Goal: Information Seeking & Learning: Check status

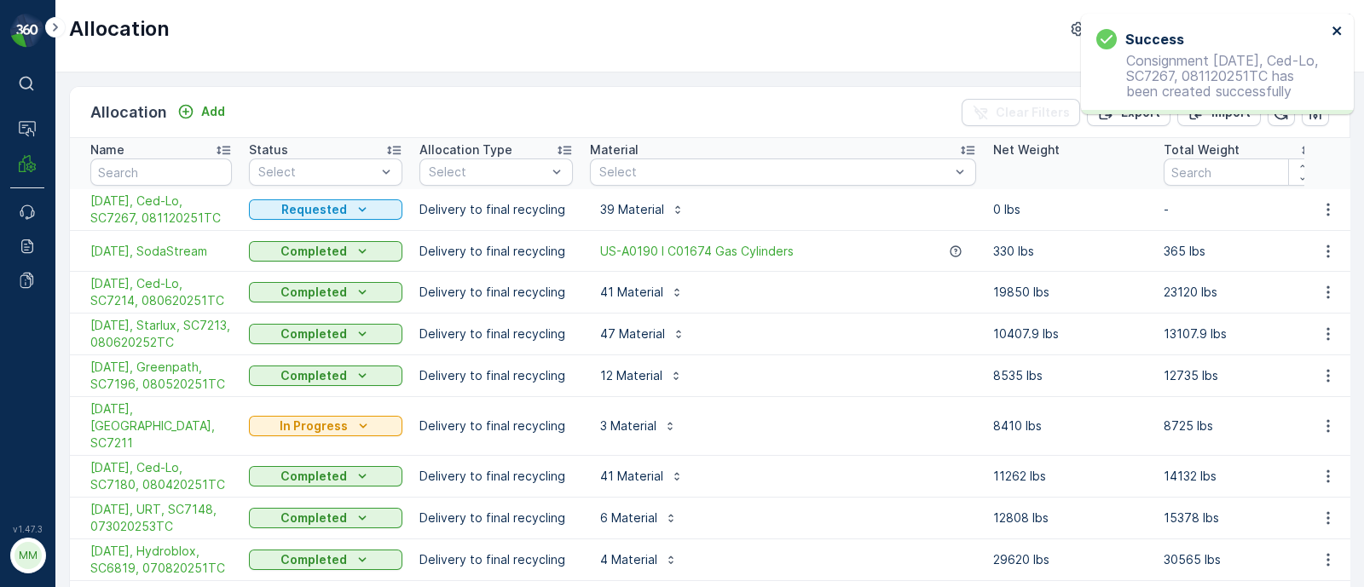
click at [1340, 32] on icon "close" at bounding box center [1337, 31] width 12 height 14
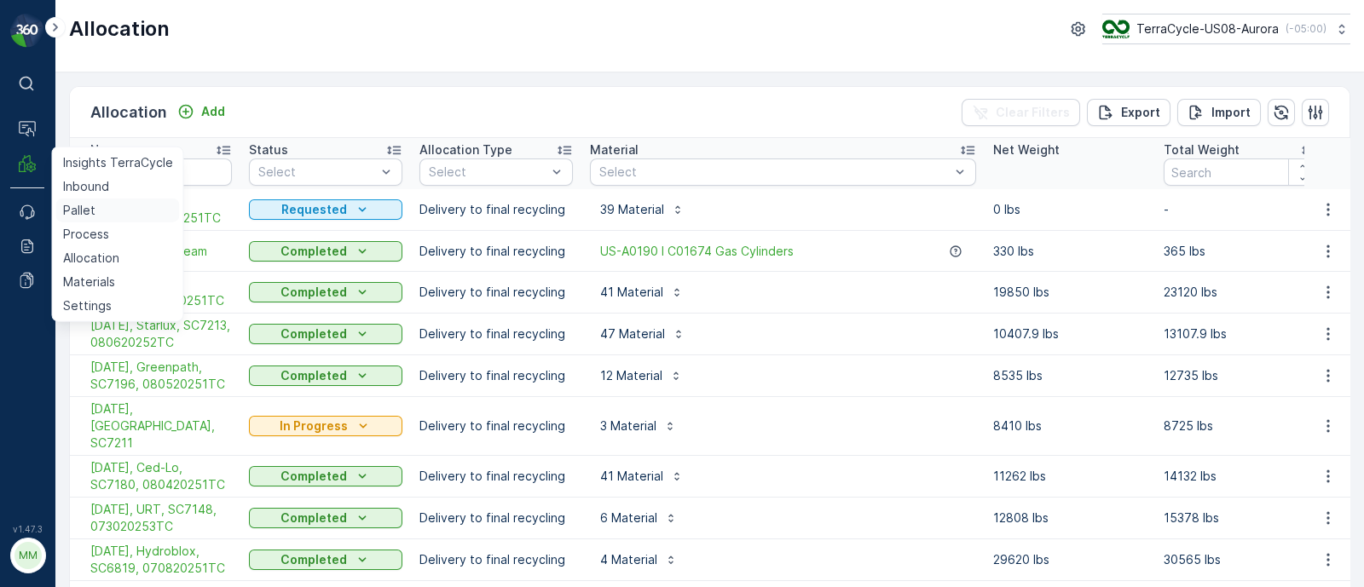
click at [89, 210] on p "Pallet" at bounding box center [79, 210] width 32 height 17
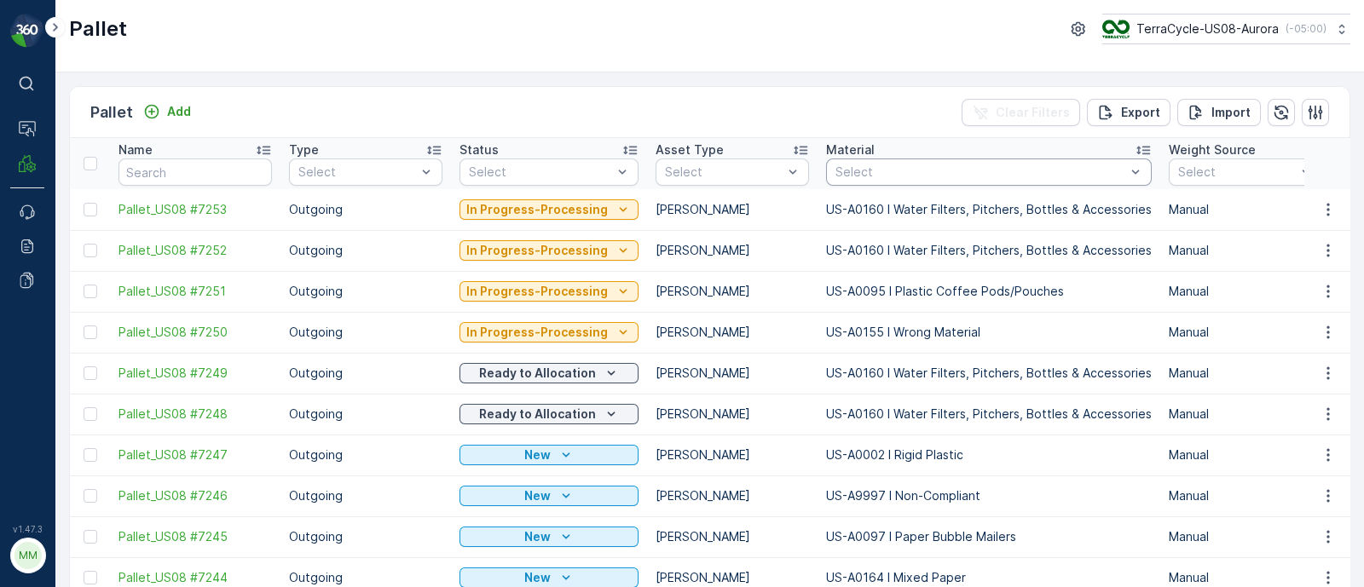
click at [902, 172] on div at bounding box center [979, 172] width 293 height 14
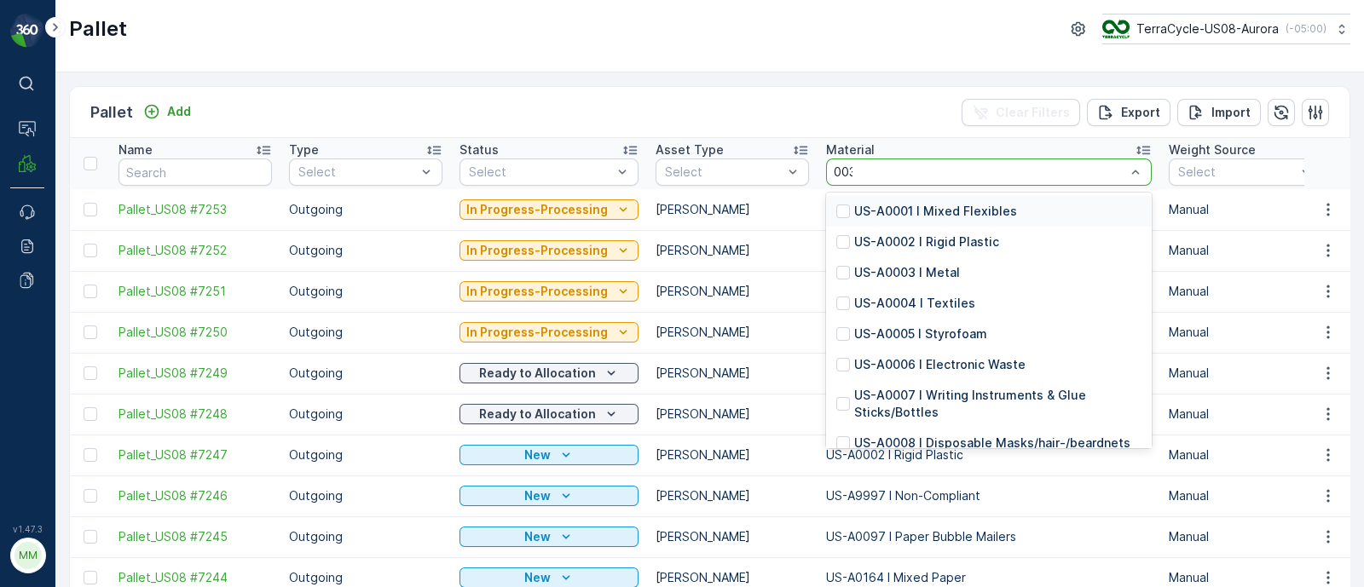
type input "0035"
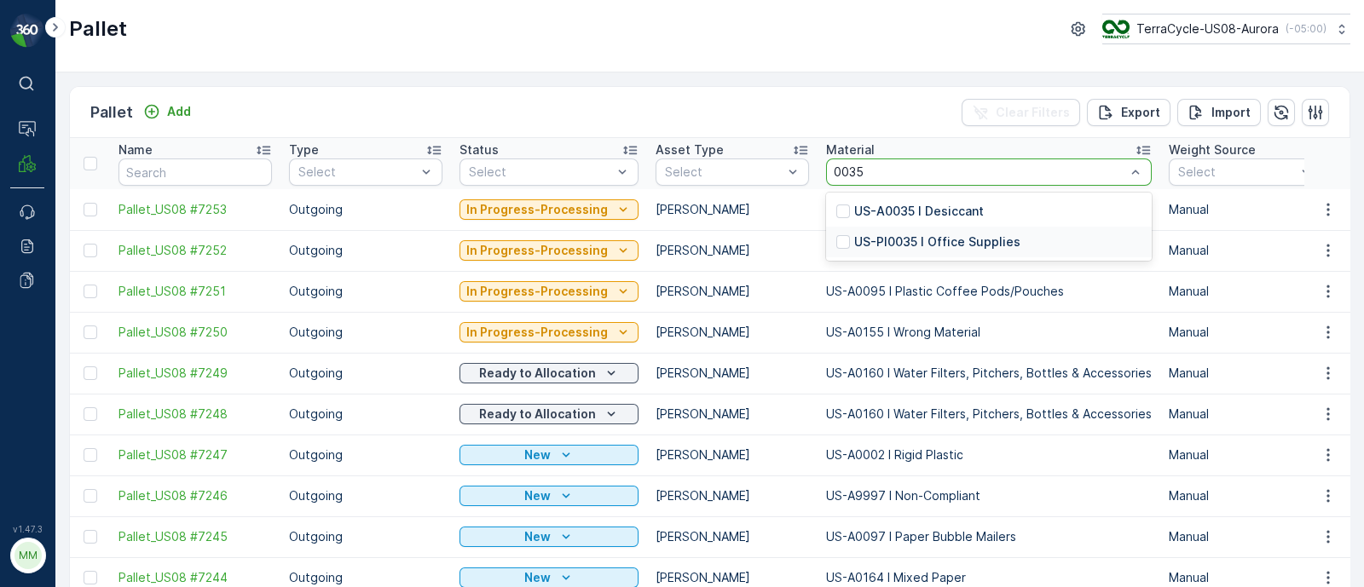
click at [914, 239] on p "US-PI0035 I Office Supplies" at bounding box center [937, 242] width 166 height 17
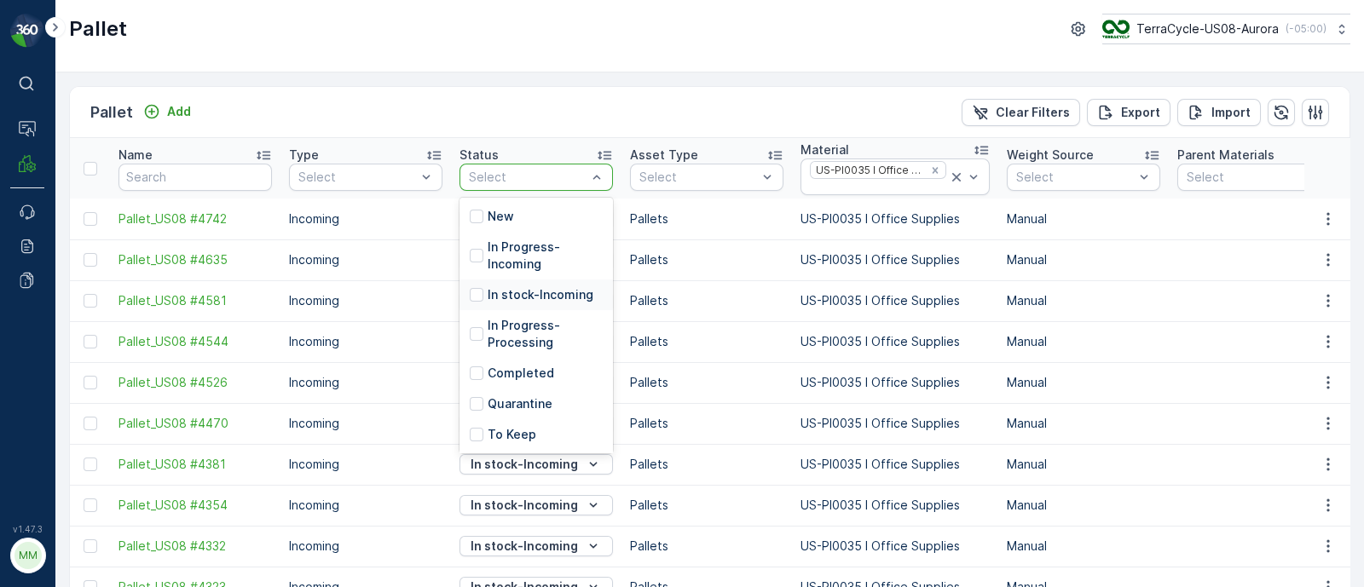
click at [514, 286] on p "In stock-Incoming" at bounding box center [540, 294] width 106 height 17
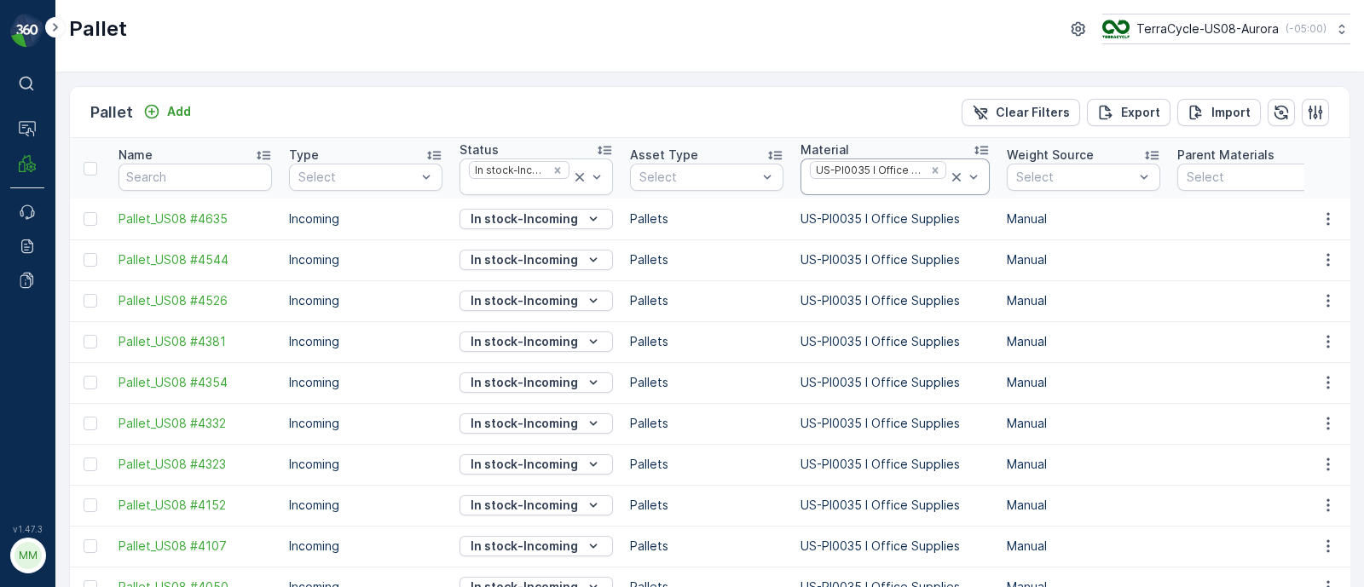
click at [931, 183] on div at bounding box center [878, 188] width 140 height 14
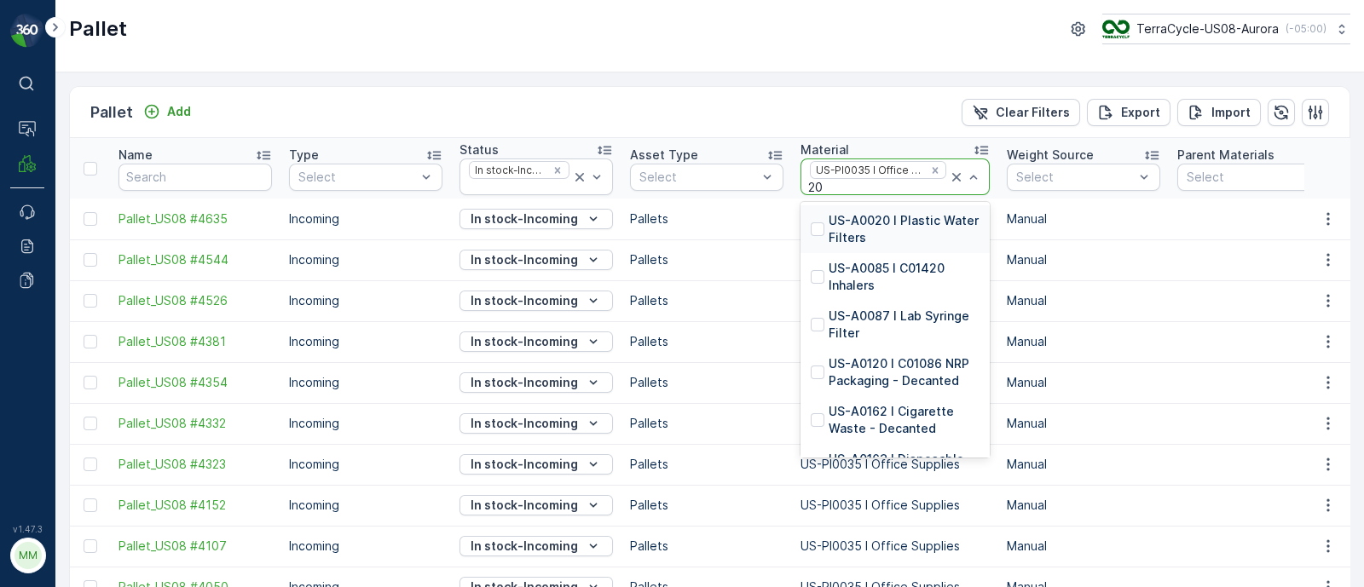
type input "204"
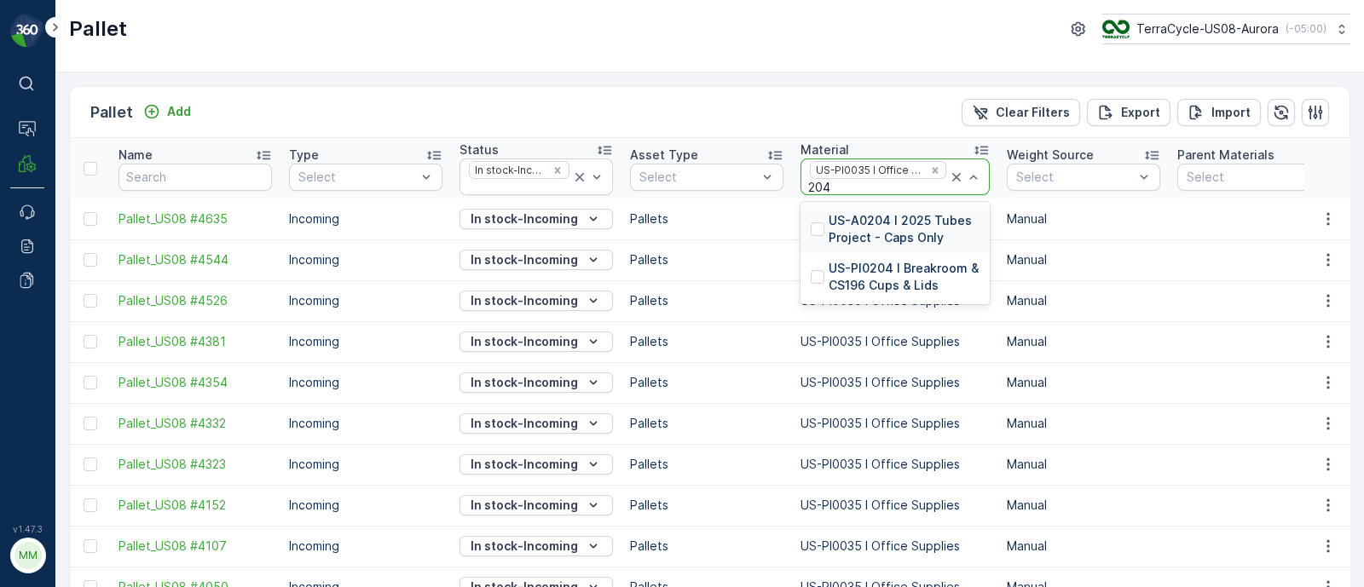
drag, startPoint x: 906, startPoint y: 269, endPoint x: 909, endPoint y: 256, distance: 14.1
click at [905, 269] on p "US-PI0204 I Breakroom & CS196 Cups & Lids" at bounding box center [903, 277] width 151 height 34
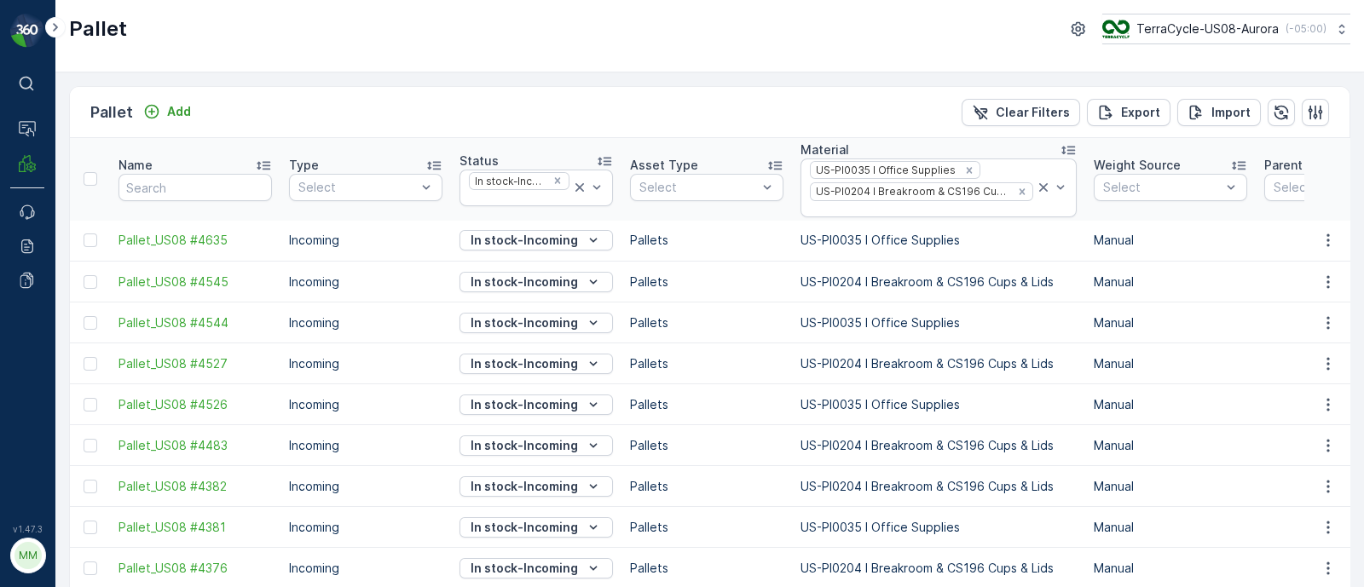
click at [966, 167] on icon "Remove US-PI0035 I Office Supplies" at bounding box center [969, 170] width 6 height 6
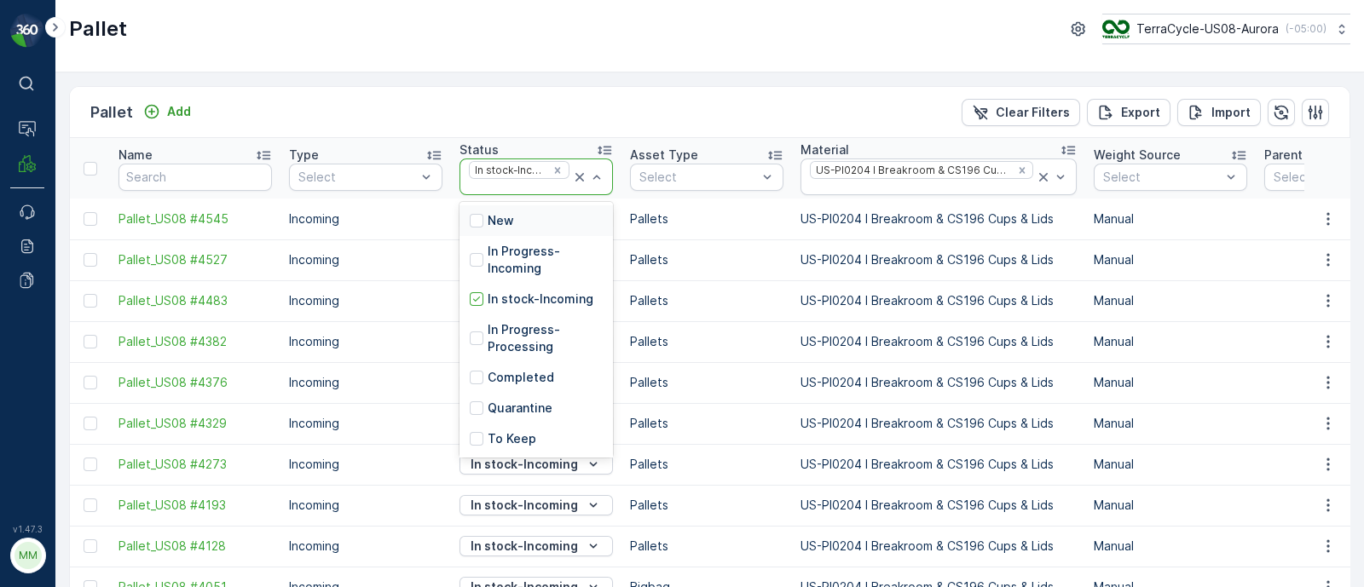
click at [545, 181] on div at bounding box center [519, 188] width 104 height 14
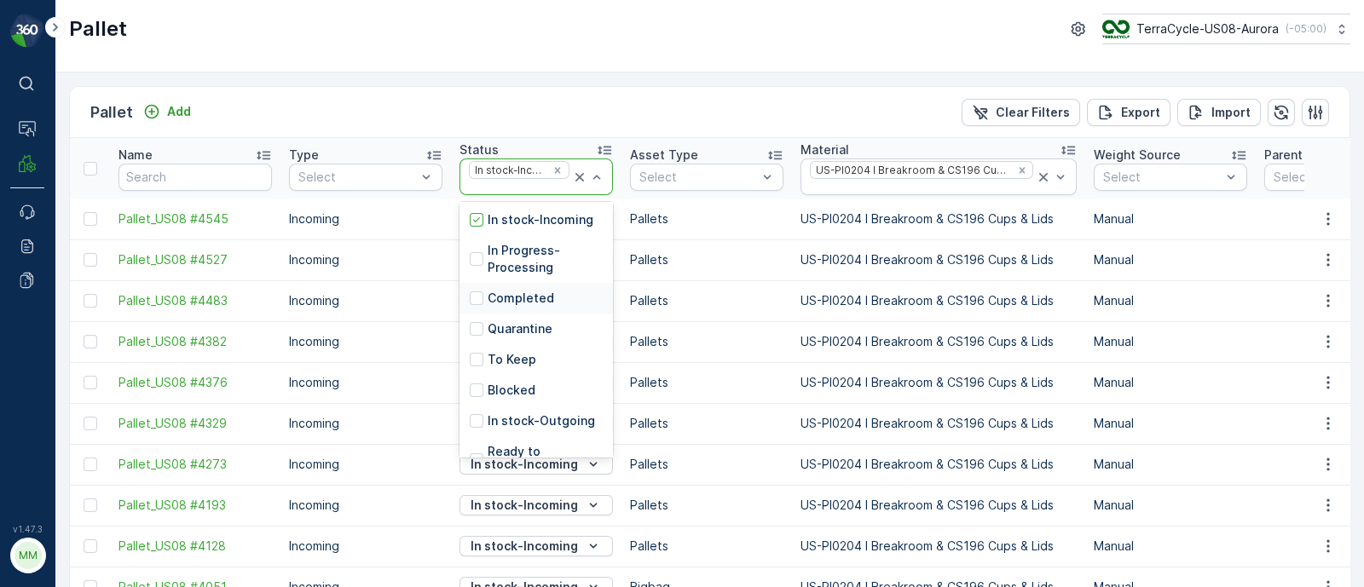
scroll to position [153, 0]
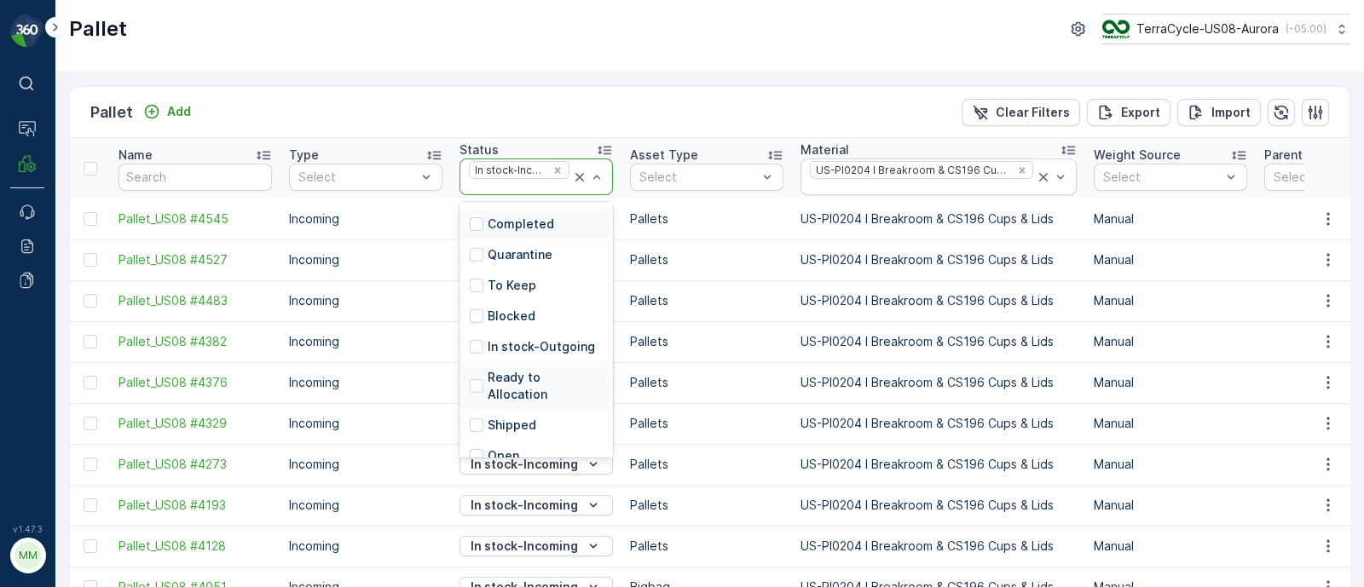
click at [528, 374] on p "Ready to Allocation" at bounding box center [544, 386] width 115 height 34
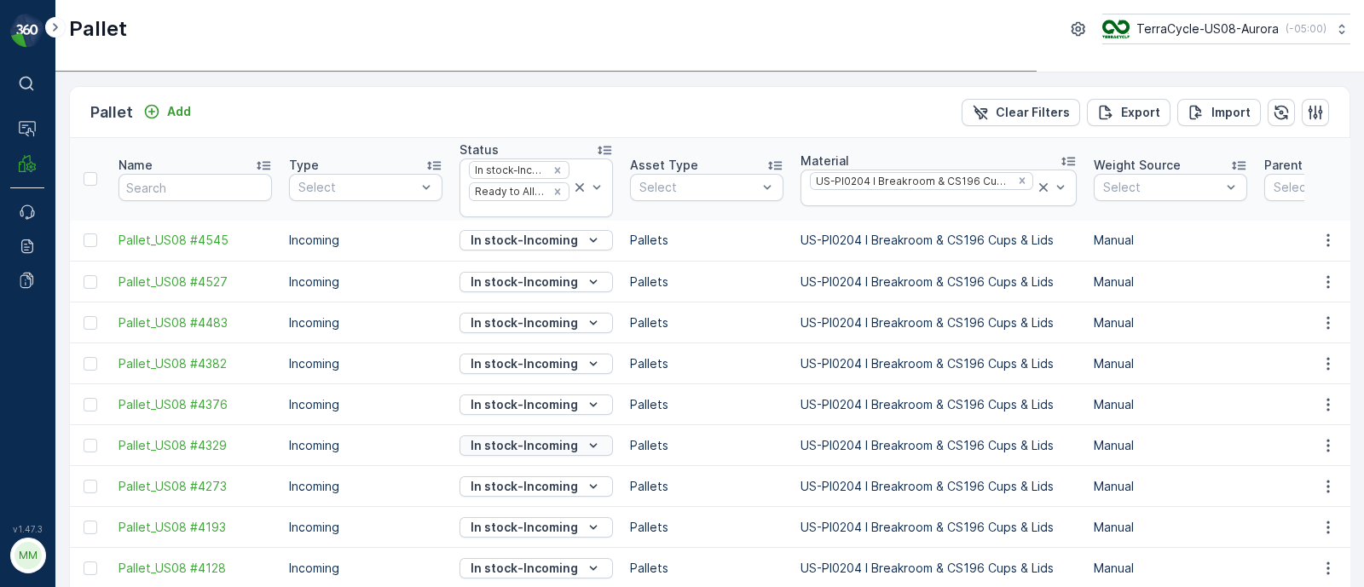
scroll to position [112, 0]
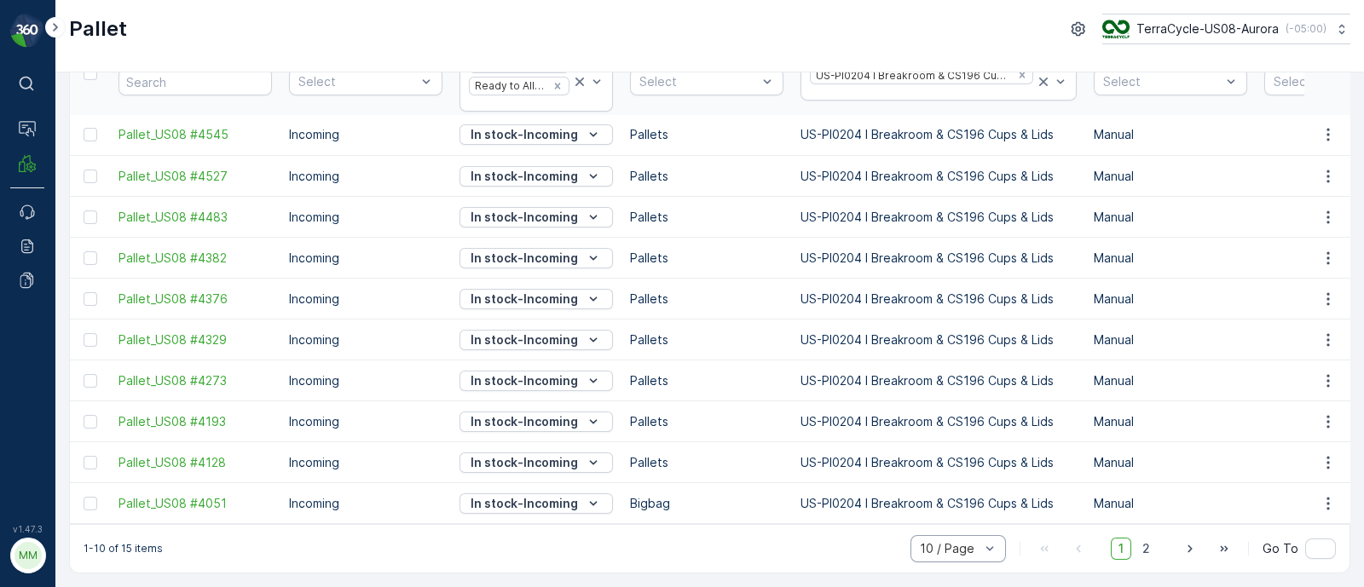
click at [966, 551] on div at bounding box center [949, 549] width 63 height 14
click at [963, 515] on span "50 / Page" at bounding box center [948, 512] width 56 height 14
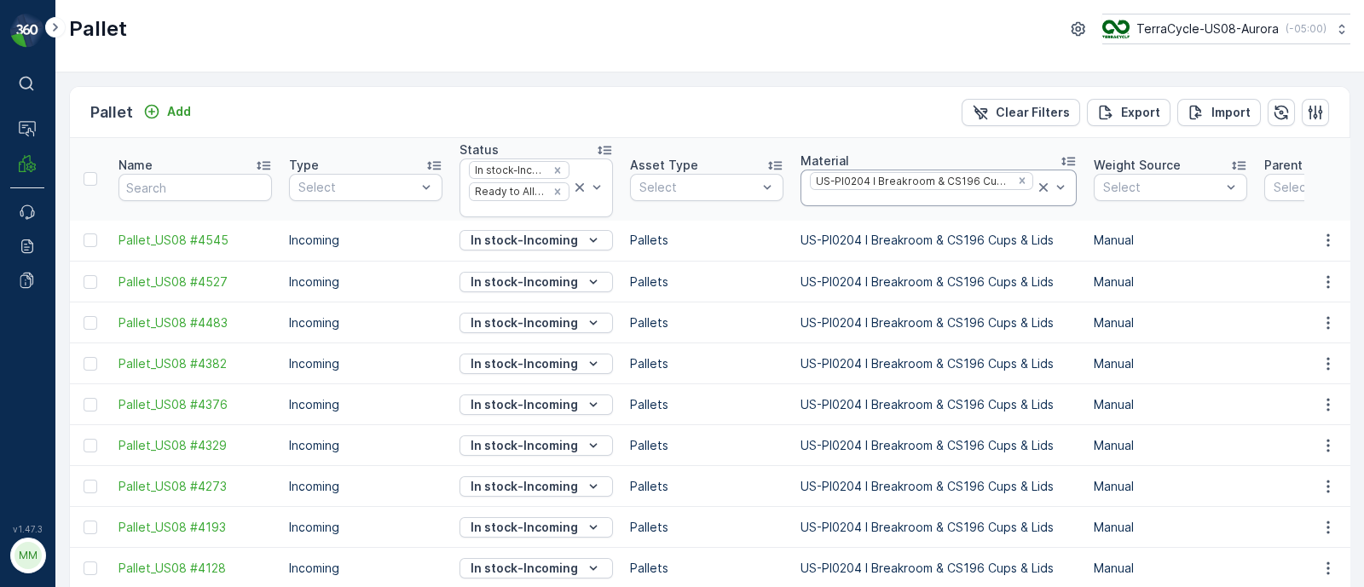
click at [862, 197] on div at bounding box center [921, 199] width 227 height 14
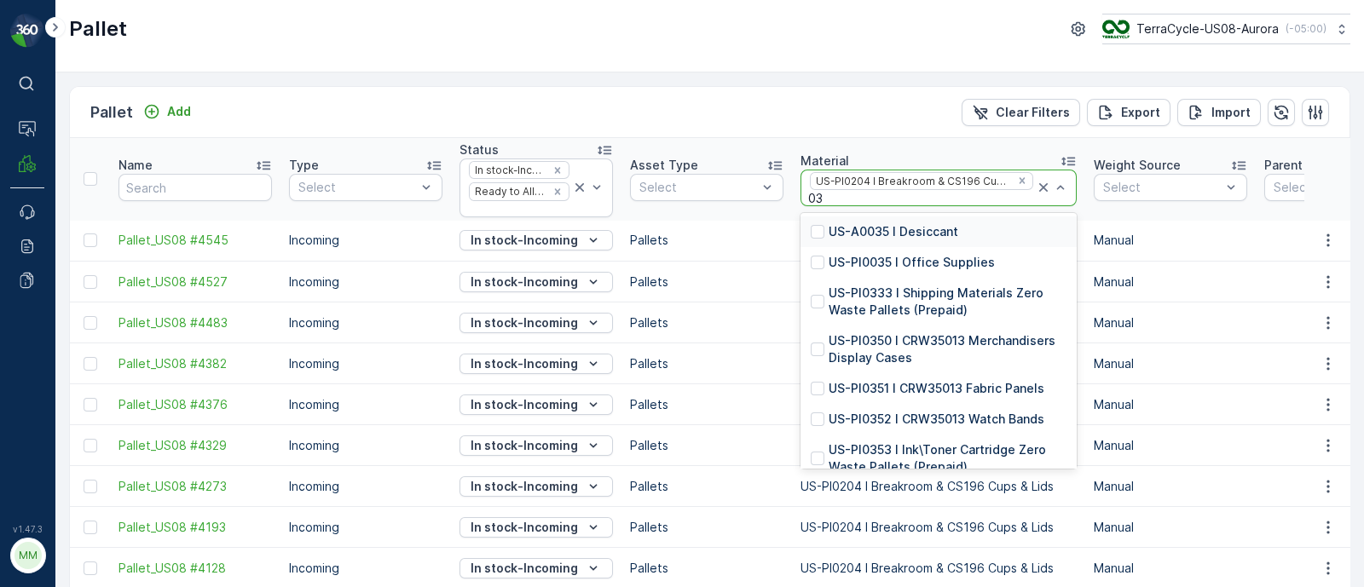
type input "035"
click at [936, 265] on p "US-PI0035 I Office Supplies" at bounding box center [911, 262] width 166 height 17
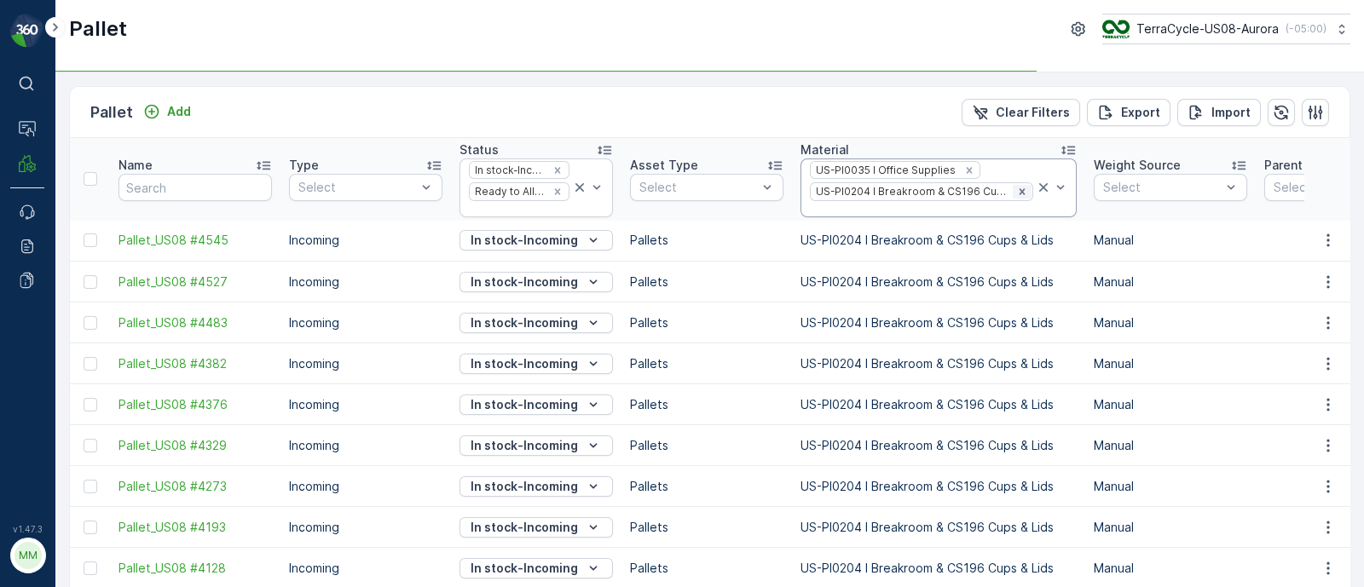
click at [1016, 189] on icon "Remove US-PI0204 I Breakroom & CS196 Cups & Lids" at bounding box center [1022, 192] width 12 height 12
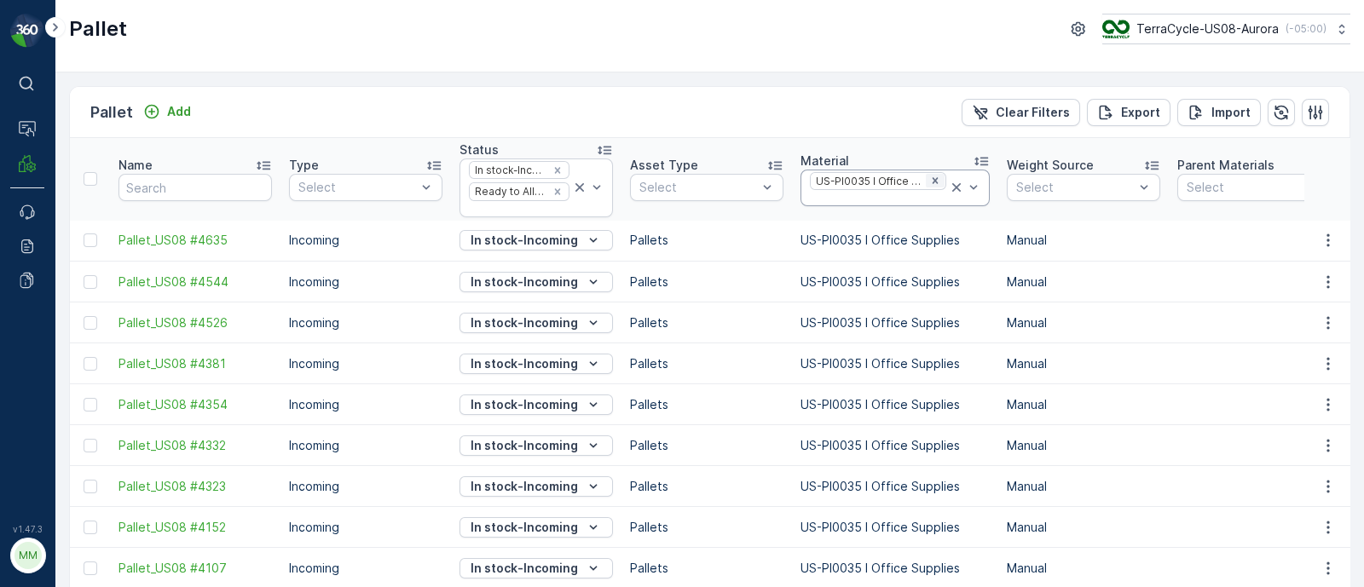
click at [931, 178] on icon "Remove US-PI0035 I Office Supplies" at bounding box center [935, 181] width 12 height 12
click at [862, 198] on div at bounding box center [878, 199] width 140 height 14
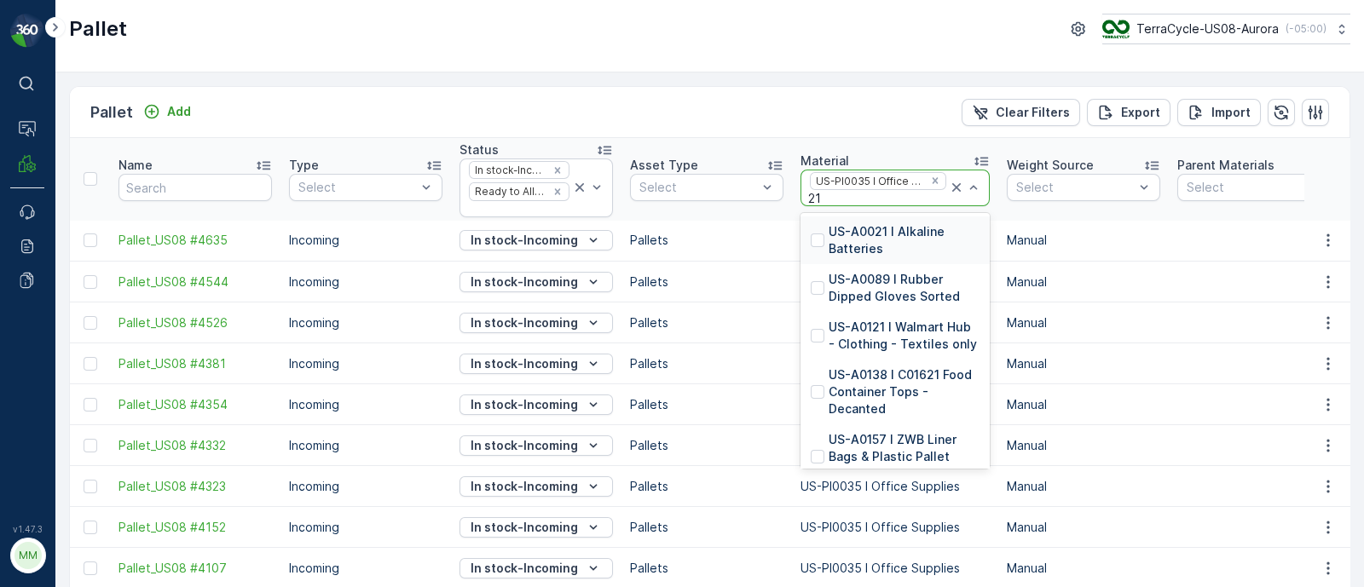
type input "215"
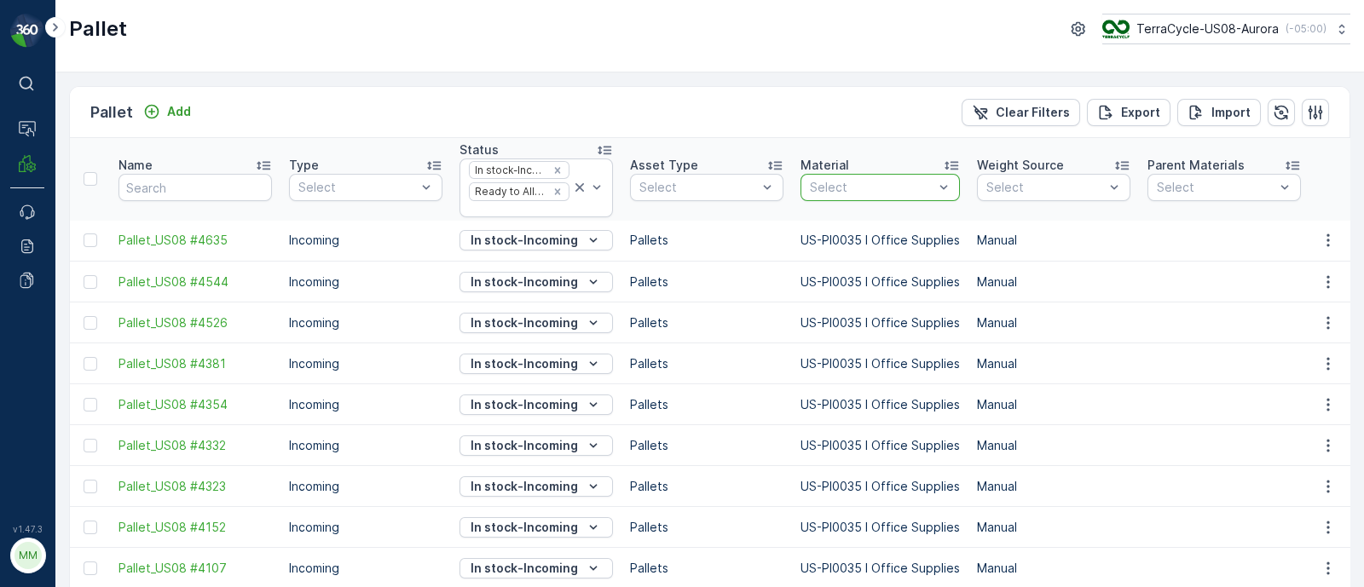
click at [871, 181] on div at bounding box center [871, 188] width 127 height 14
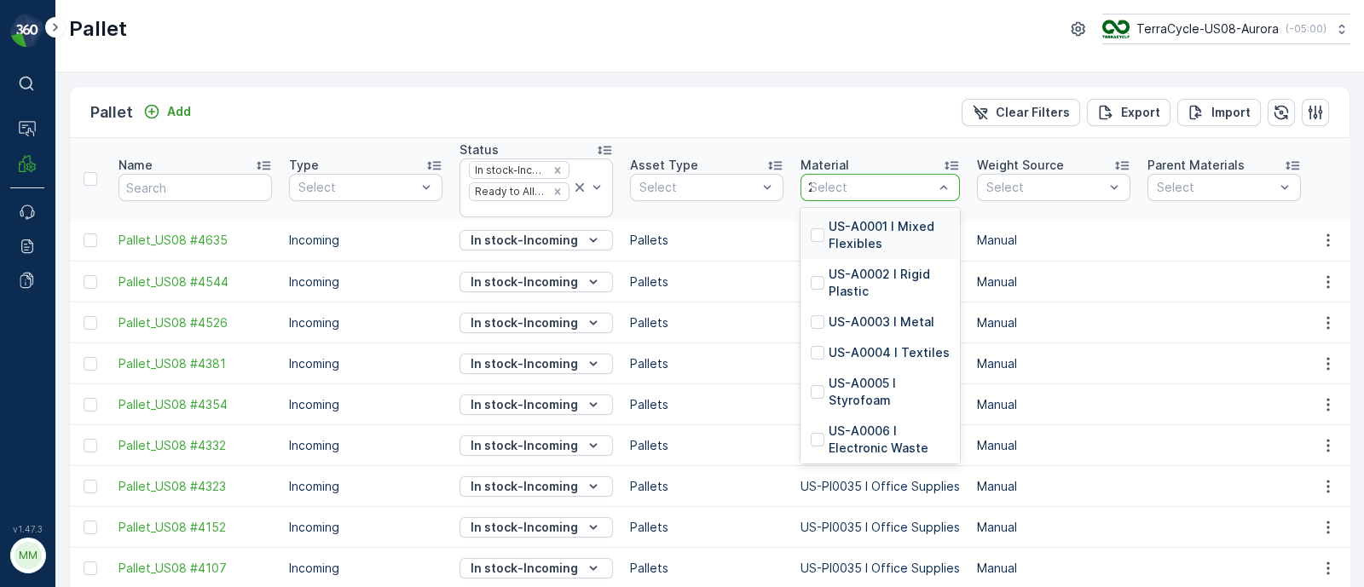
type input "21"
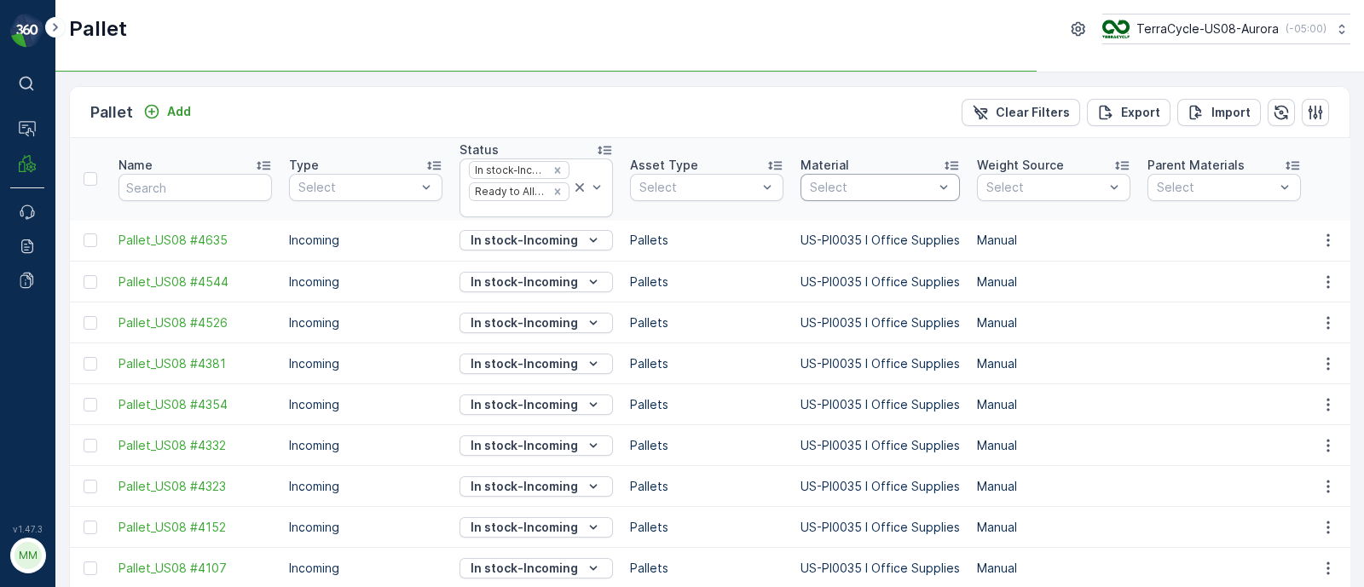
click at [884, 187] on div at bounding box center [871, 188] width 127 height 14
click at [875, 239] on p "US-PI0215 I Bedroom, Bathroom, Garage, Garden ZWB" at bounding box center [888, 252] width 121 height 68
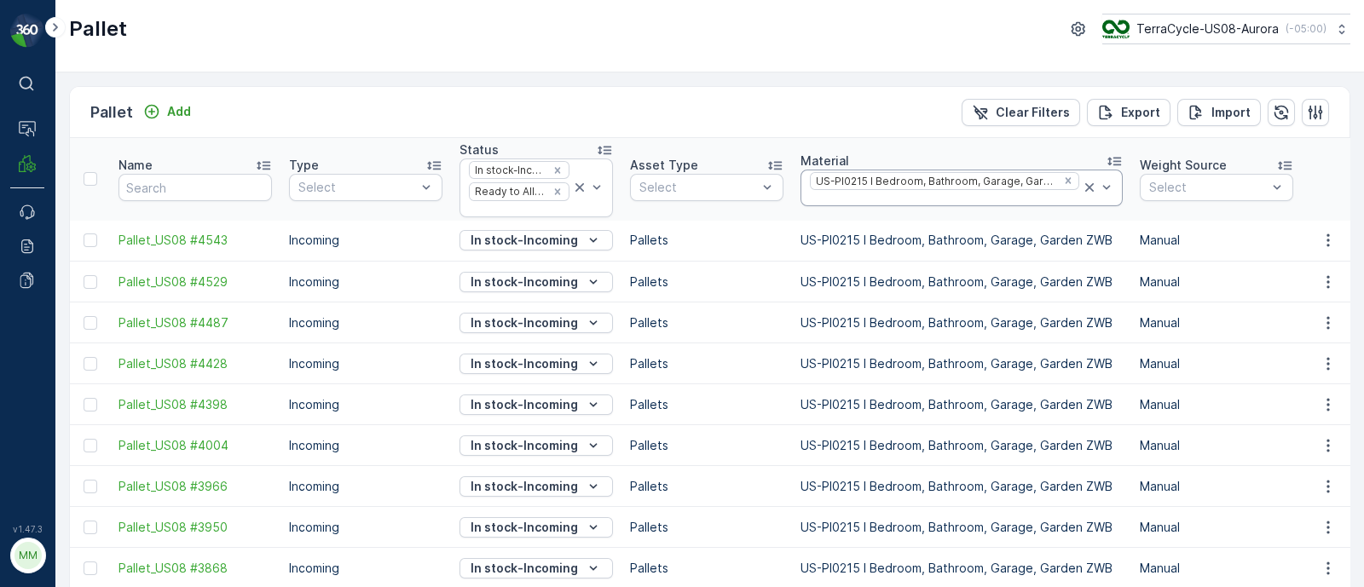
click at [950, 197] on div at bounding box center [944, 199] width 273 height 14
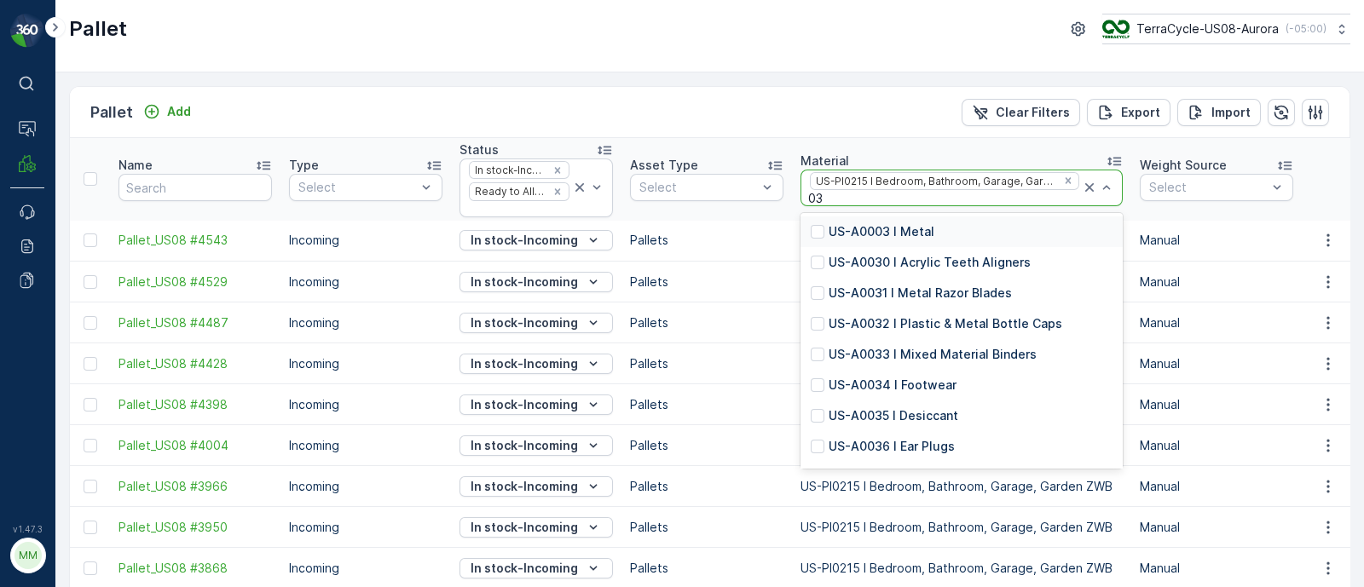
type input "039"
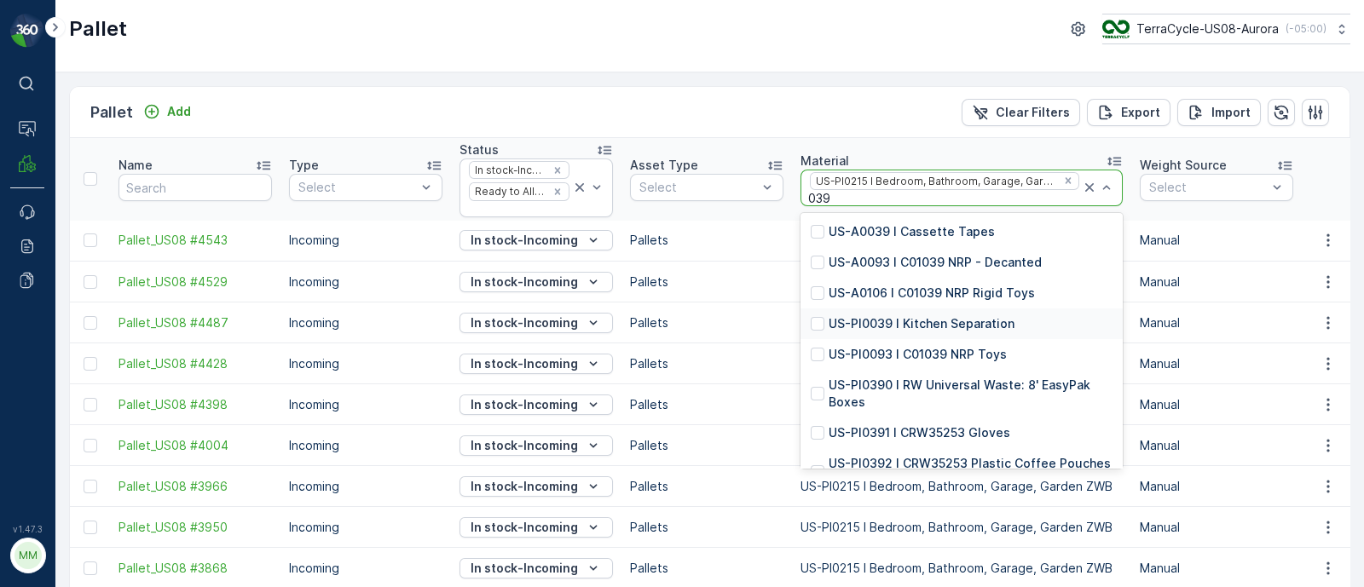
click at [921, 330] on p "US-PI0039 I Kitchen Separation" at bounding box center [921, 323] width 186 height 17
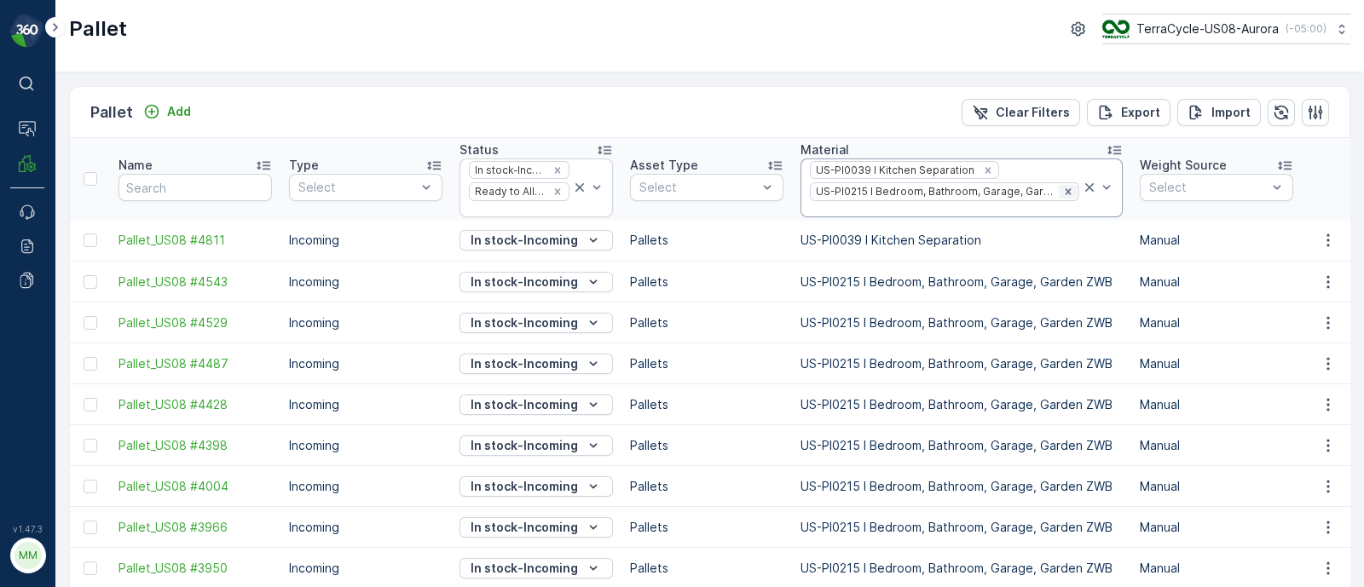
click at [1064, 188] on icon "Remove US-PI0215 I Bedroom, Bathroom, Garage, Garden ZWB" at bounding box center [1067, 191] width 6 height 6
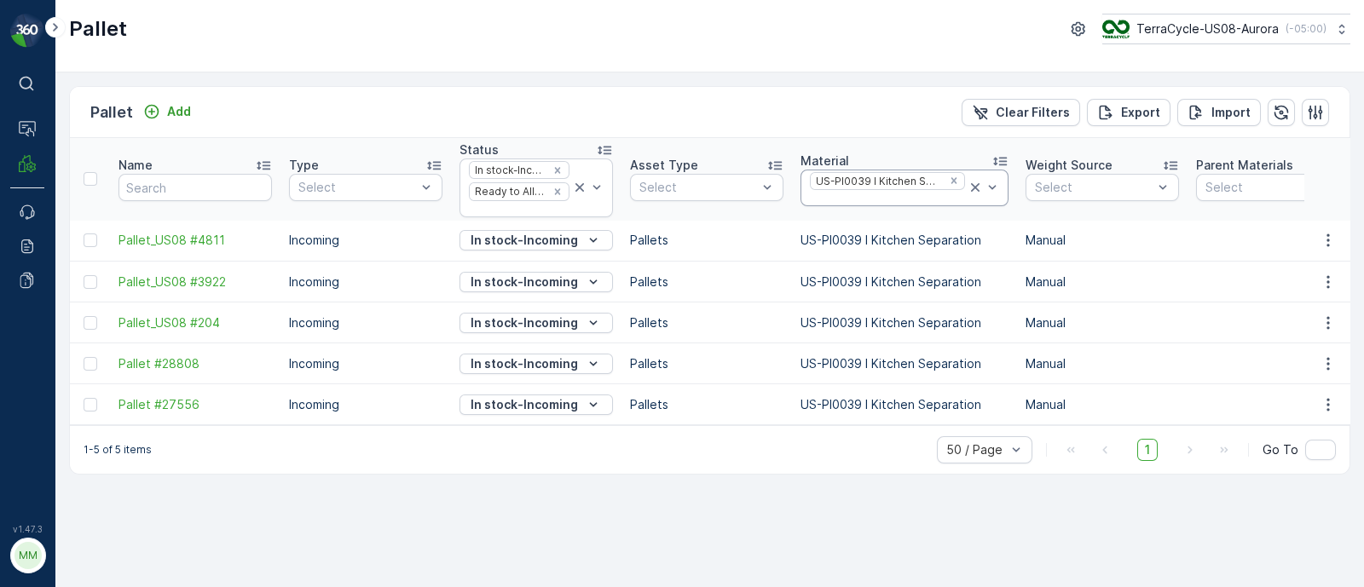
click at [844, 196] on div at bounding box center [887, 199] width 159 height 14
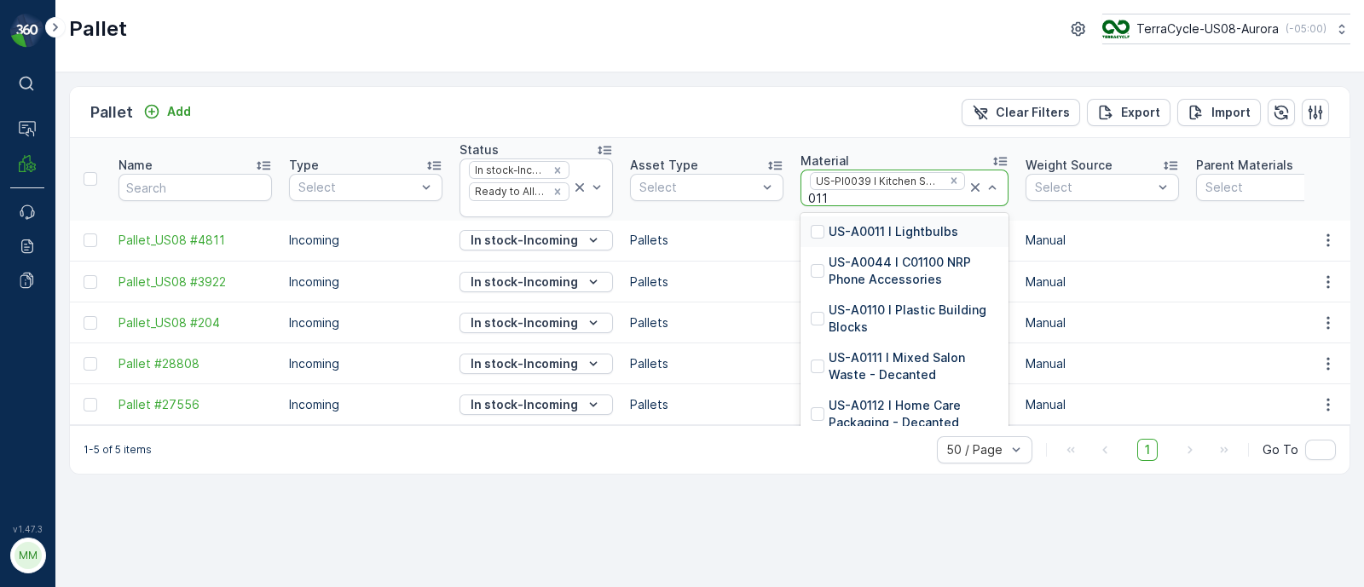
type input "0115"
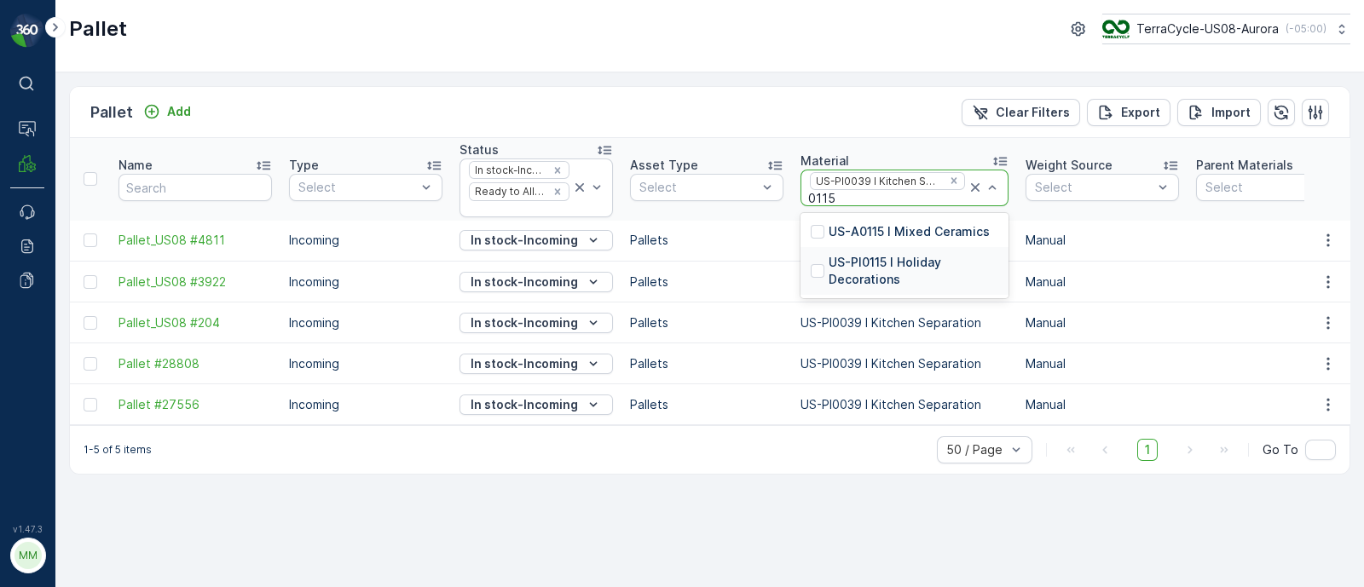
click at [874, 262] on p "US-PI0115 I Holiday Decorations" at bounding box center [913, 271] width 170 height 34
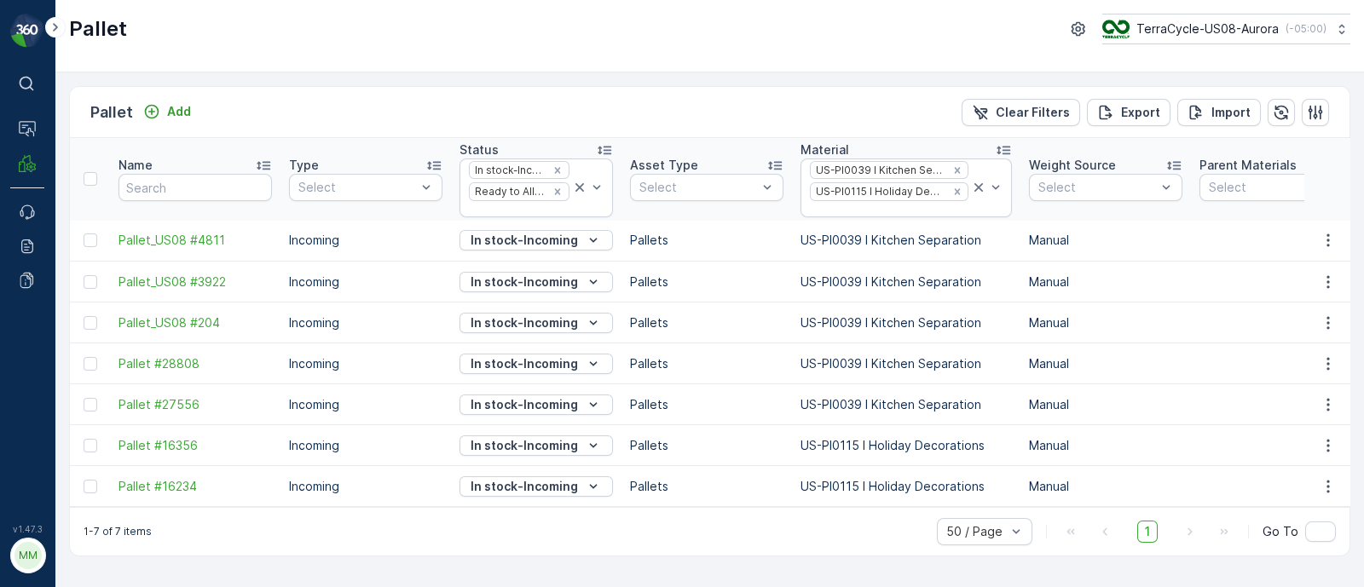
click at [951, 168] on icon "Remove US-PI0039 I Kitchen Separation" at bounding box center [957, 170] width 12 height 12
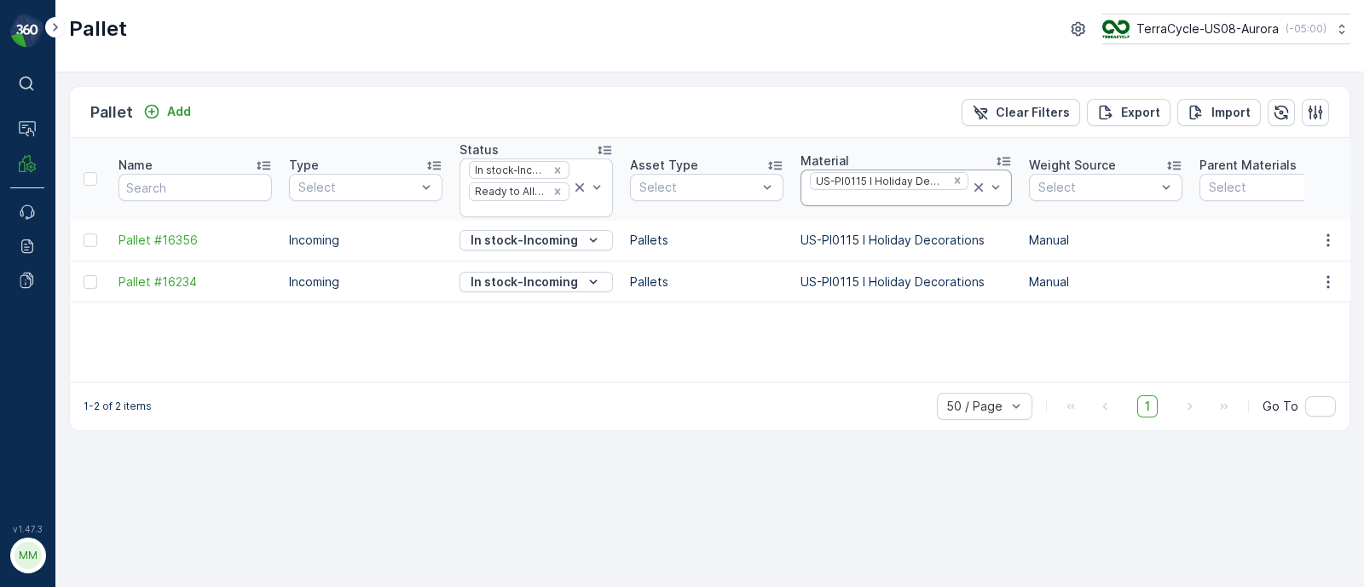
click at [855, 197] on div at bounding box center [889, 199] width 162 height 14
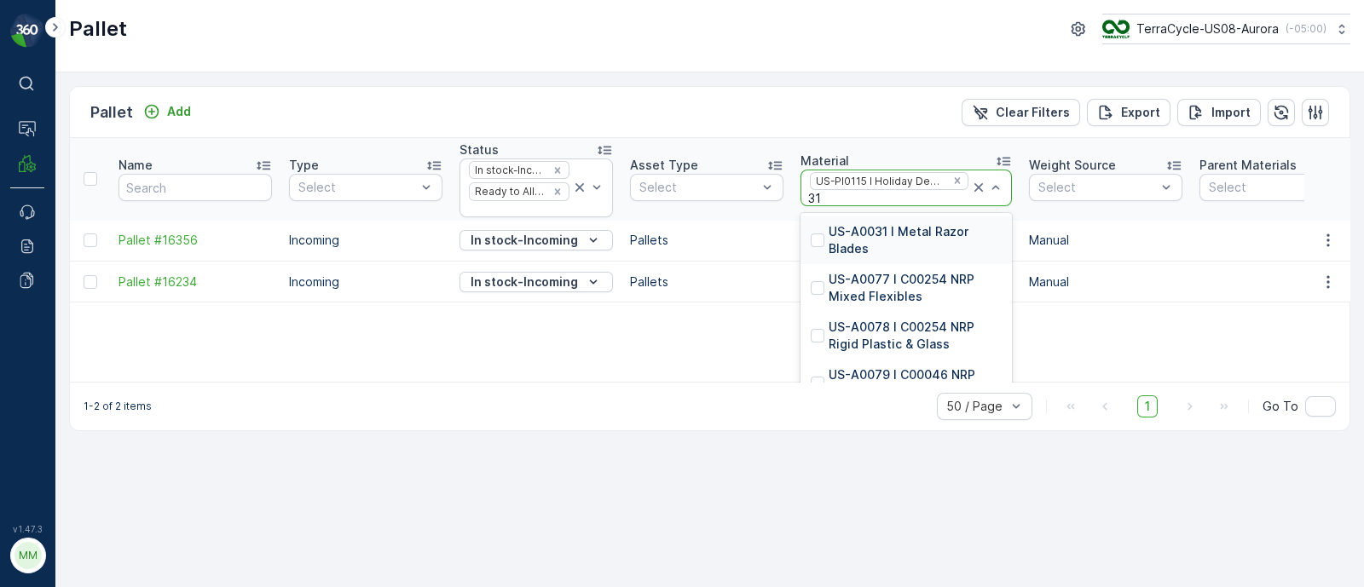
type input "313"
click at [876, 297] on p "US-PI0313 I CS225 Cartridges & Packaging" at bounding box center [914, 288] width 173 height 34
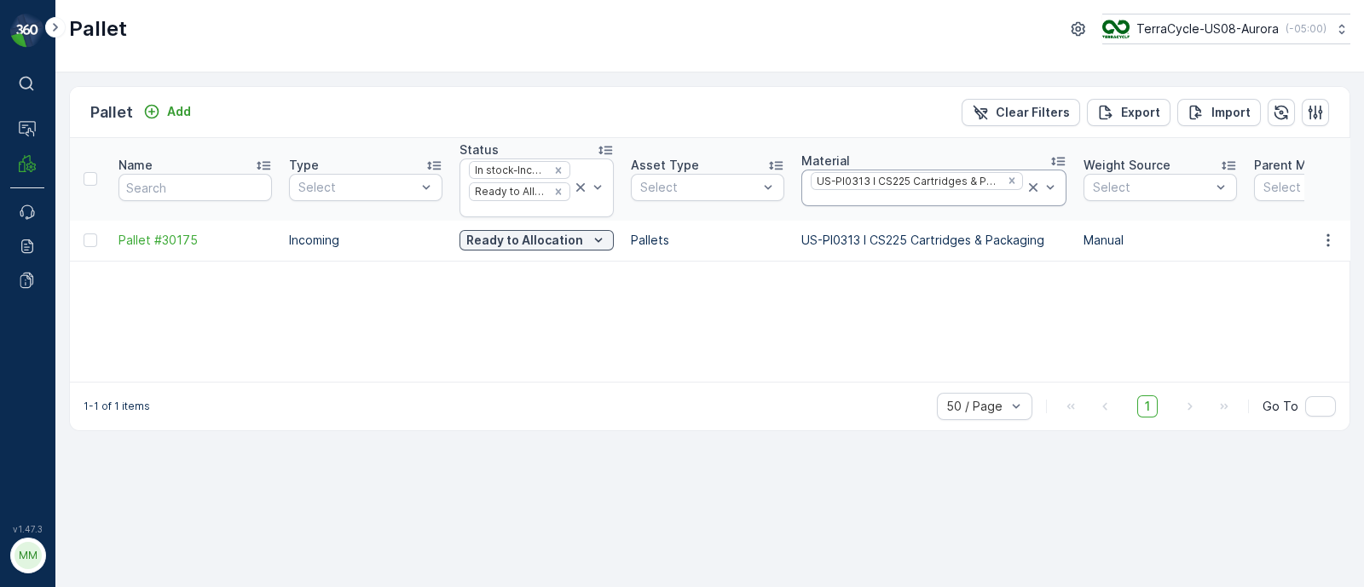
click at [989, 192] on div at bounding box center [917, 199] width 216 height 14
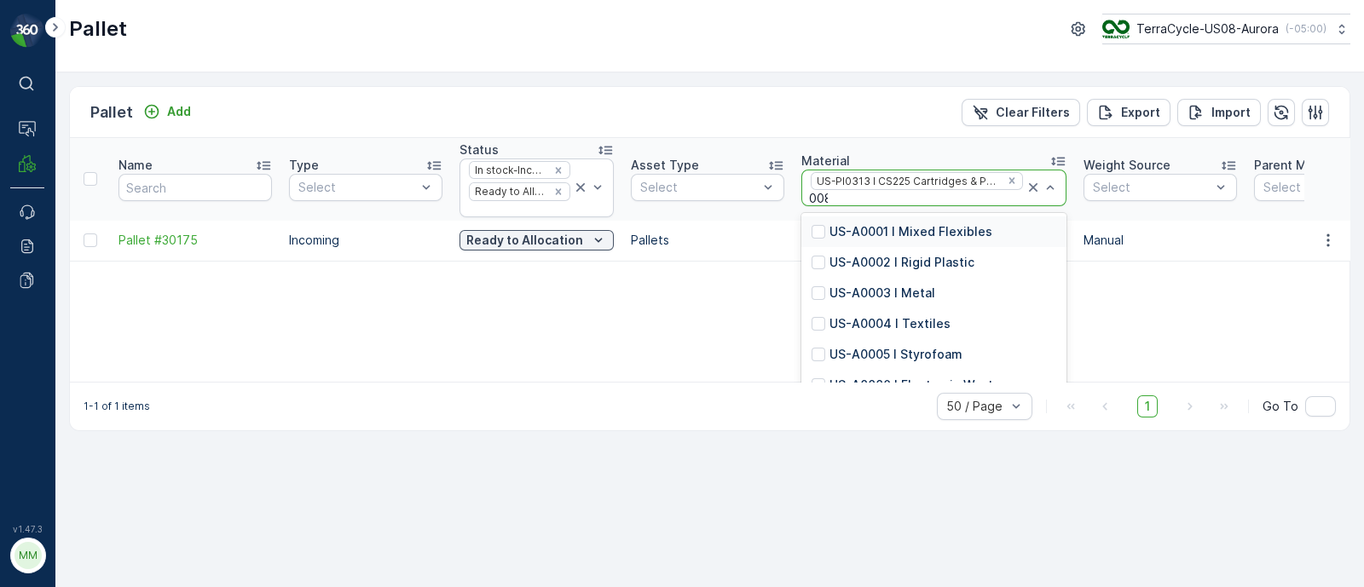
type input "0082"
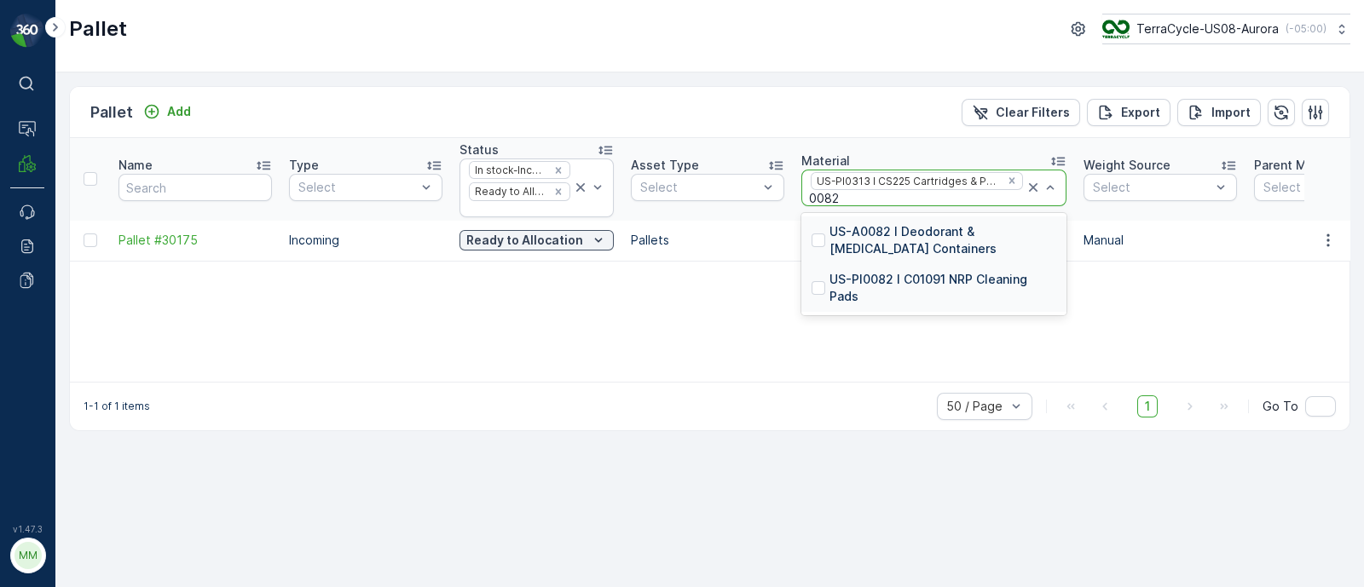
click at [944, 273] on p "US-PI0082 I C01091 NRP Cleaning Pads" at bounding box center [942, 288] width 227 height 34
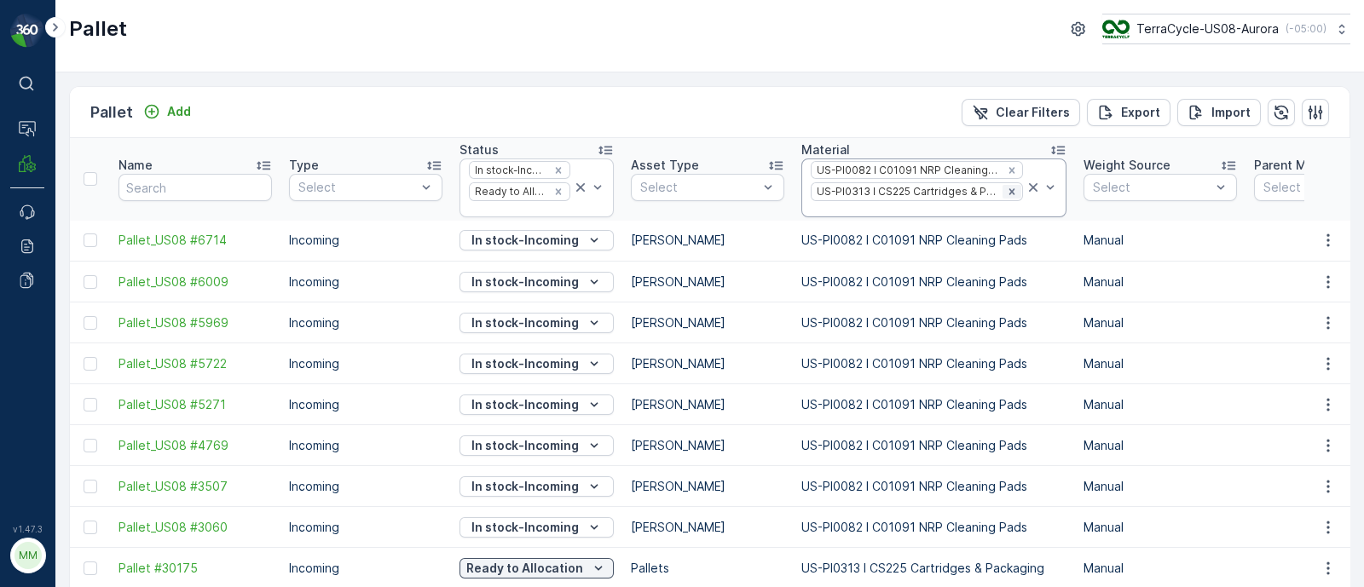
click at [1006, 193] on icon "Remove US-PI0313 I CS225 Cartridges & Packaging" at bounding box center [1012, 192] width 12 height 12
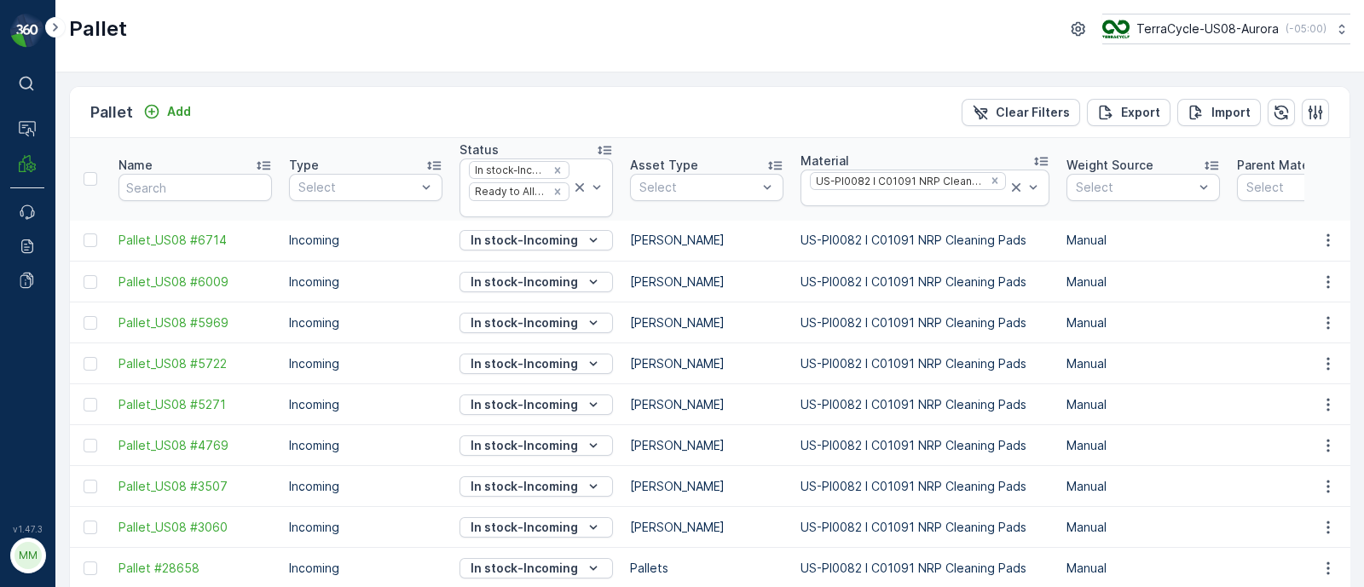
scroll to position [71, 0]
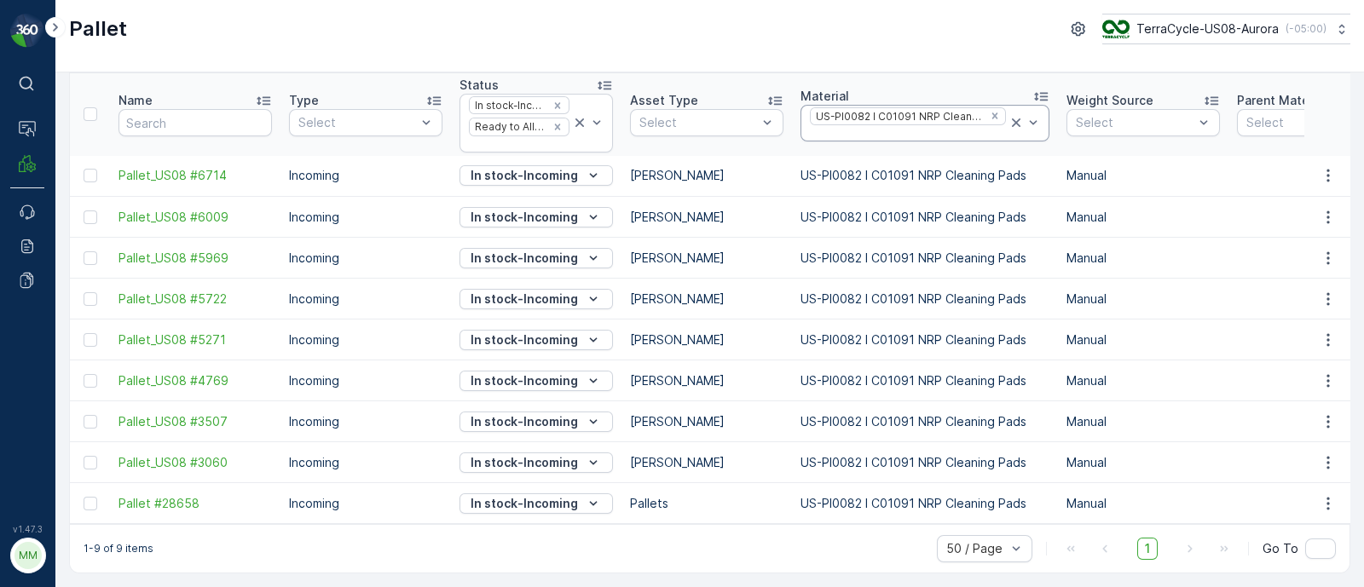
click at [954, 127] on div at bounding box center [907, 134] width 199 height 14
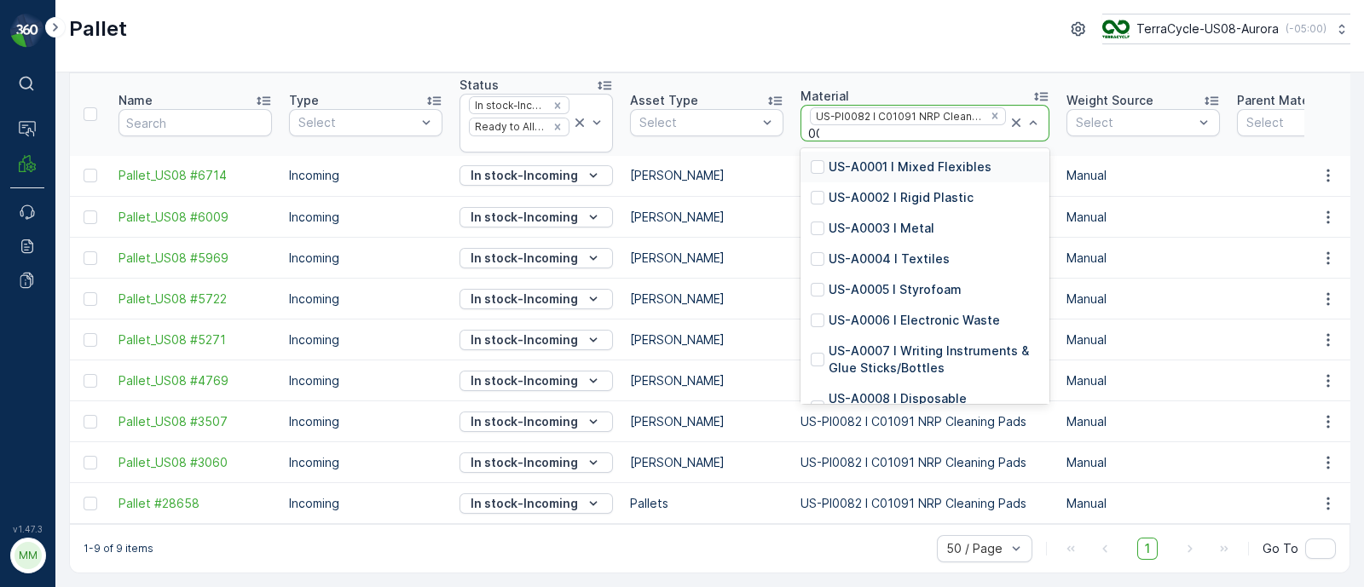
type input "0008"
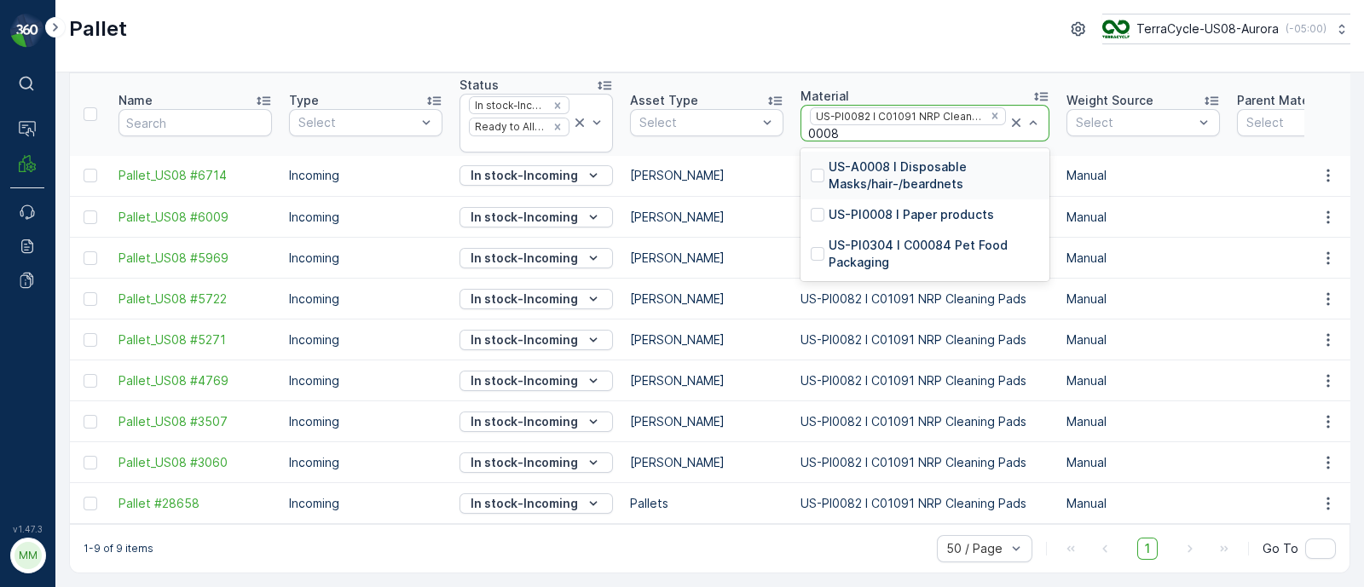
click at [923, 211] on p "US-PI0008 I Paper products" at bounding box center [910, 214] width 165 height 17
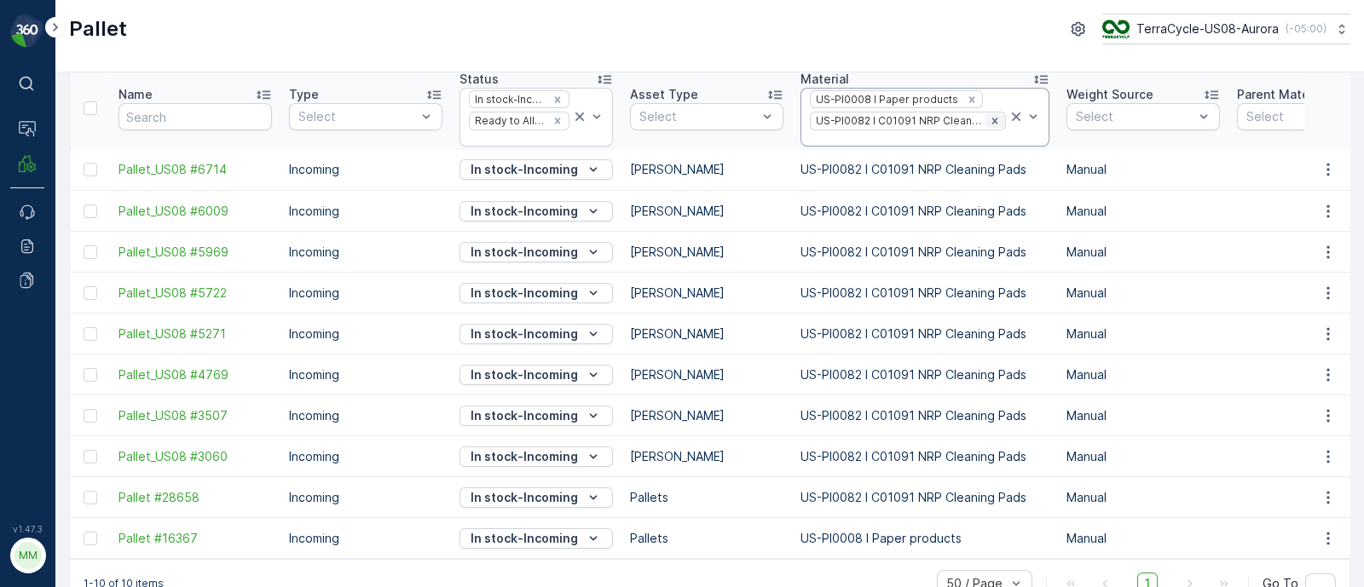
click at [989, 124] on icon "Remove US-PI0082 I C01091 NRP Cleaning Pads" at bounding box center [995, 121] width 12 height 12
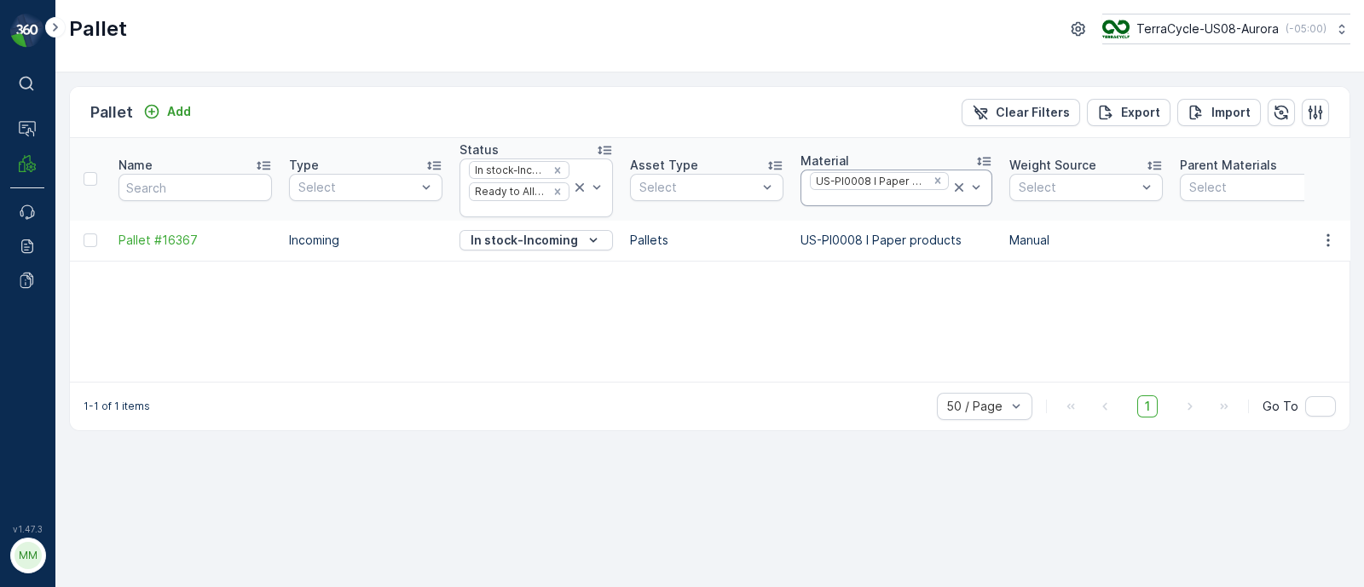
click at [852, 193] on div at bounding box center [879, 199] width 142 height 14
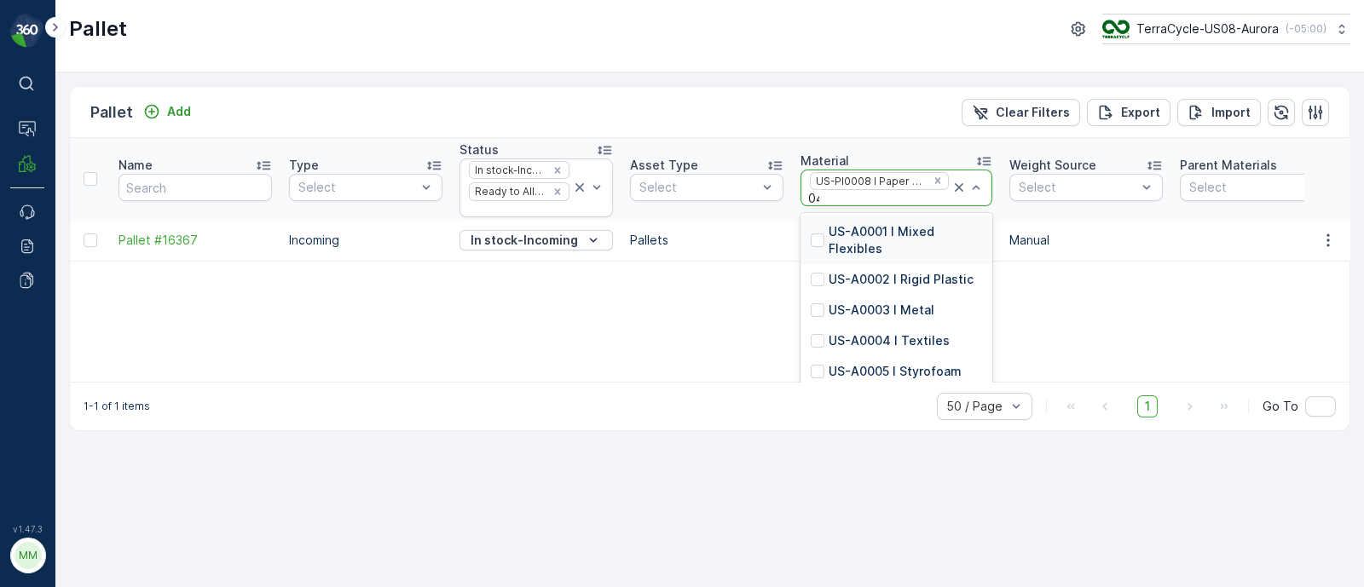
type input "042"
click at [897, 293] on p "US-PI0042 I Acrylic Teeth Aligners" at bounding box center [904, 288] width 153 height 34
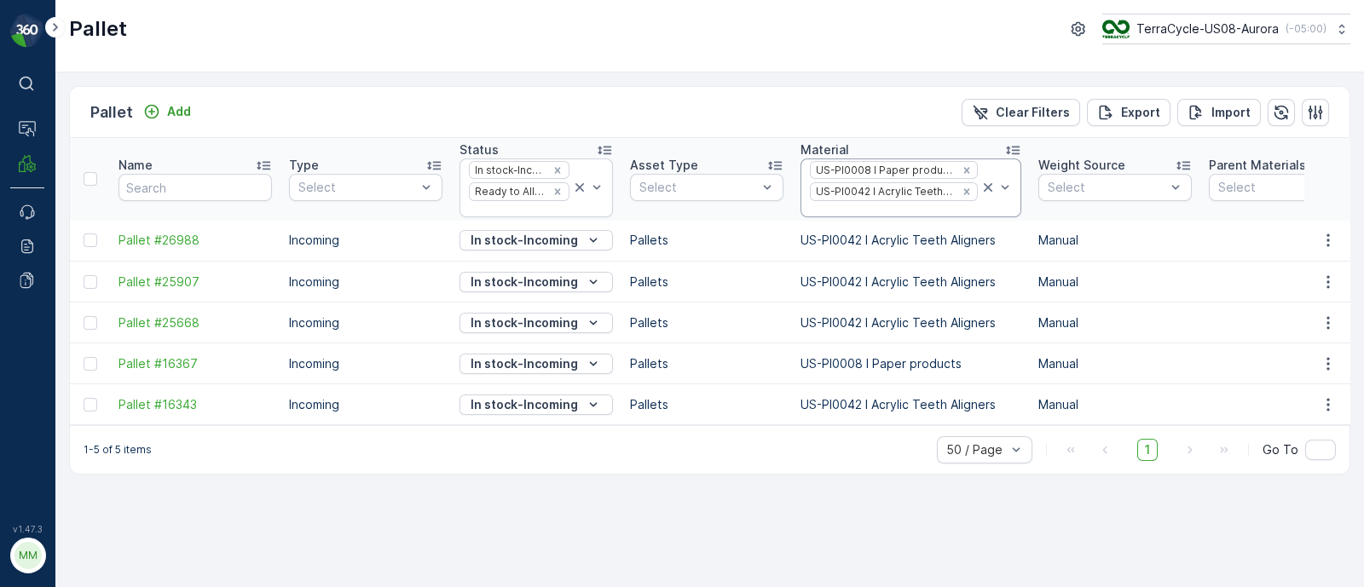
click at [938, 205] on div at bounding box center [893, 210] width 171 height 14
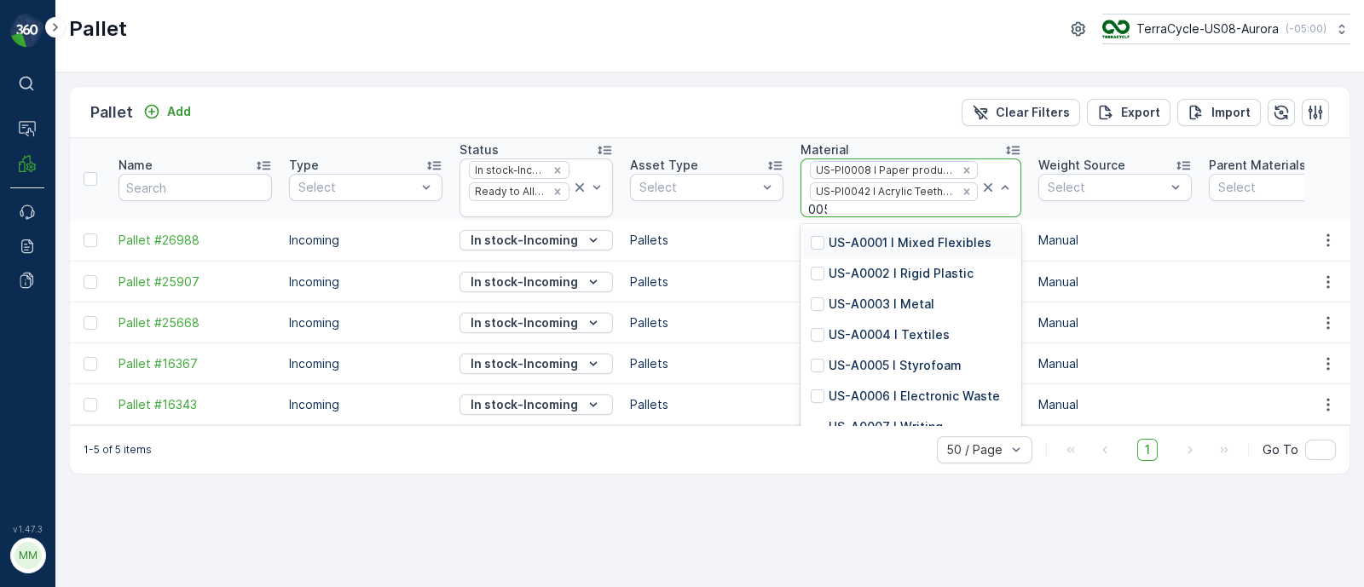
type input "0050"
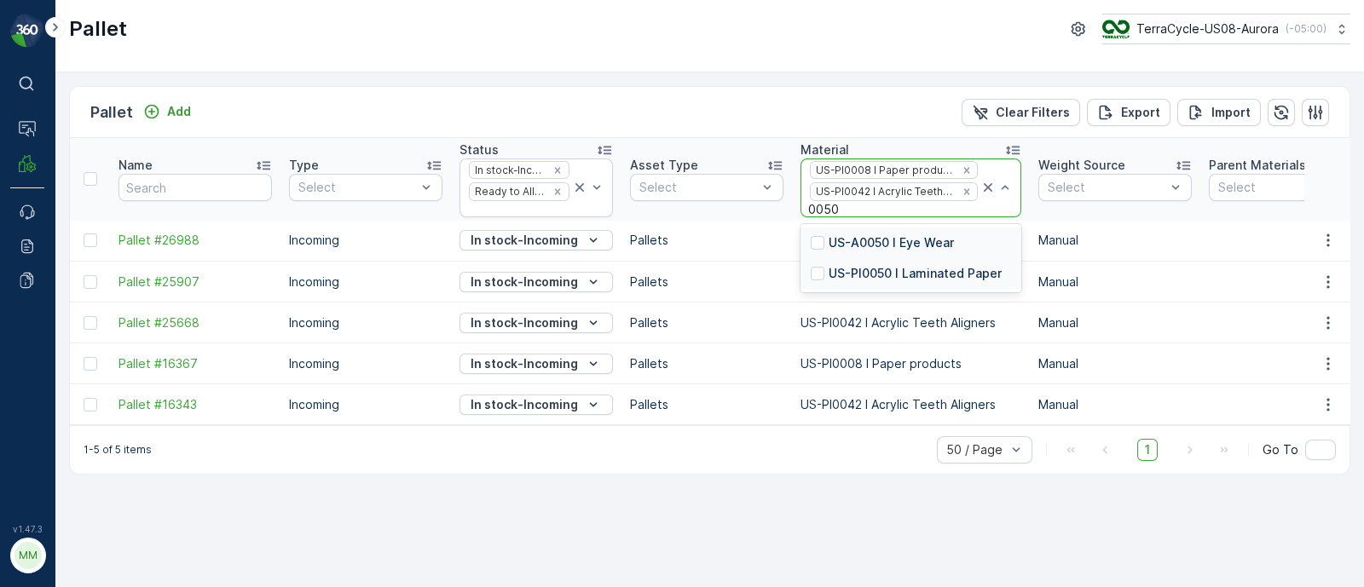
click at [911, 271] on p "US-PI0050 I Laminated Paper" at bounding box center [914, 273] width 173 height 17
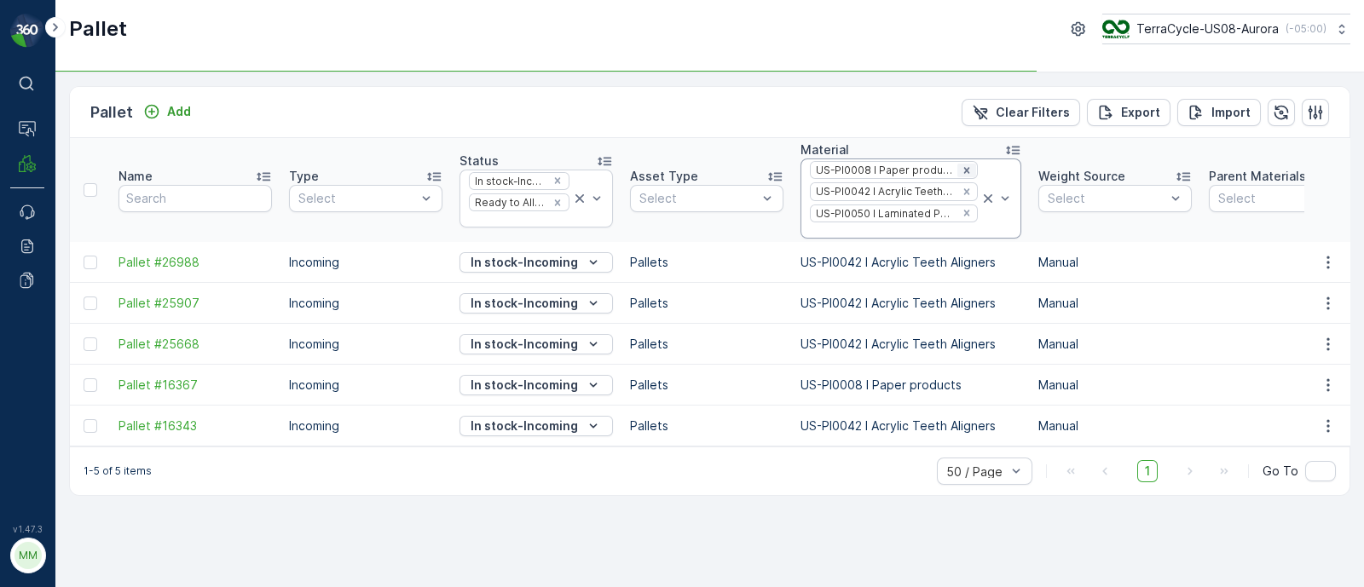
click at [963, 169] on icon "Remove US-PI0008 I Paper products" at bounding box center [966, 170] width 12 height 12
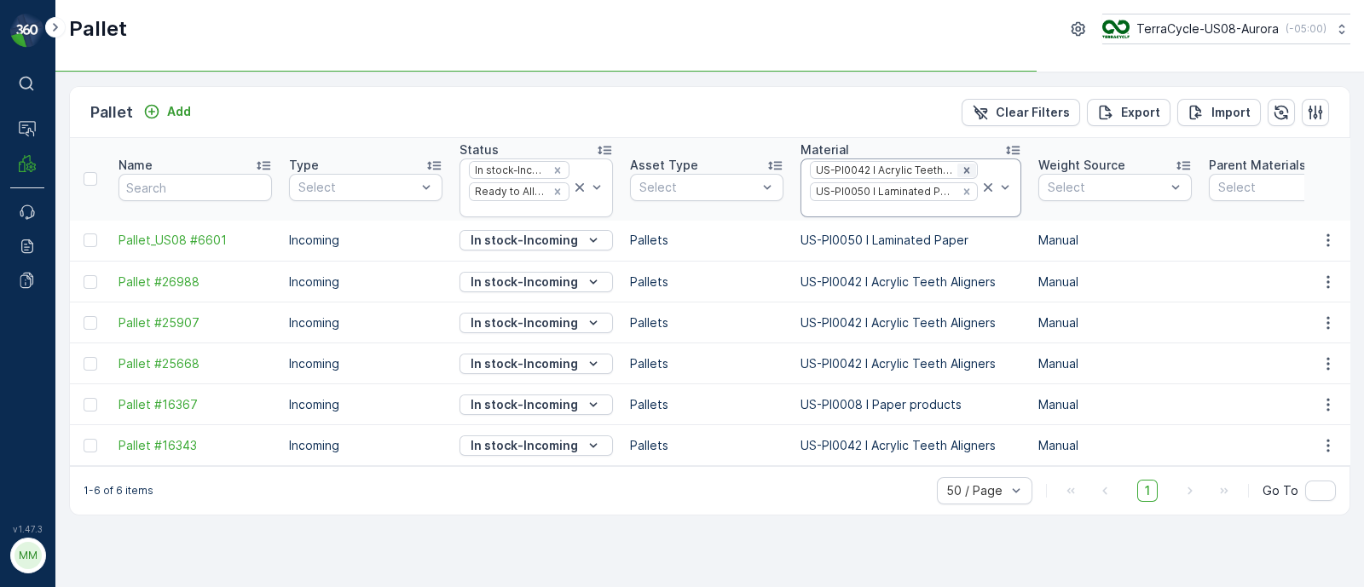
click at [963, 170] on icon "Remove US-PI0042 I Acrylic Teeth Aligners" at bounding box center [966, 170] width 6 height 6
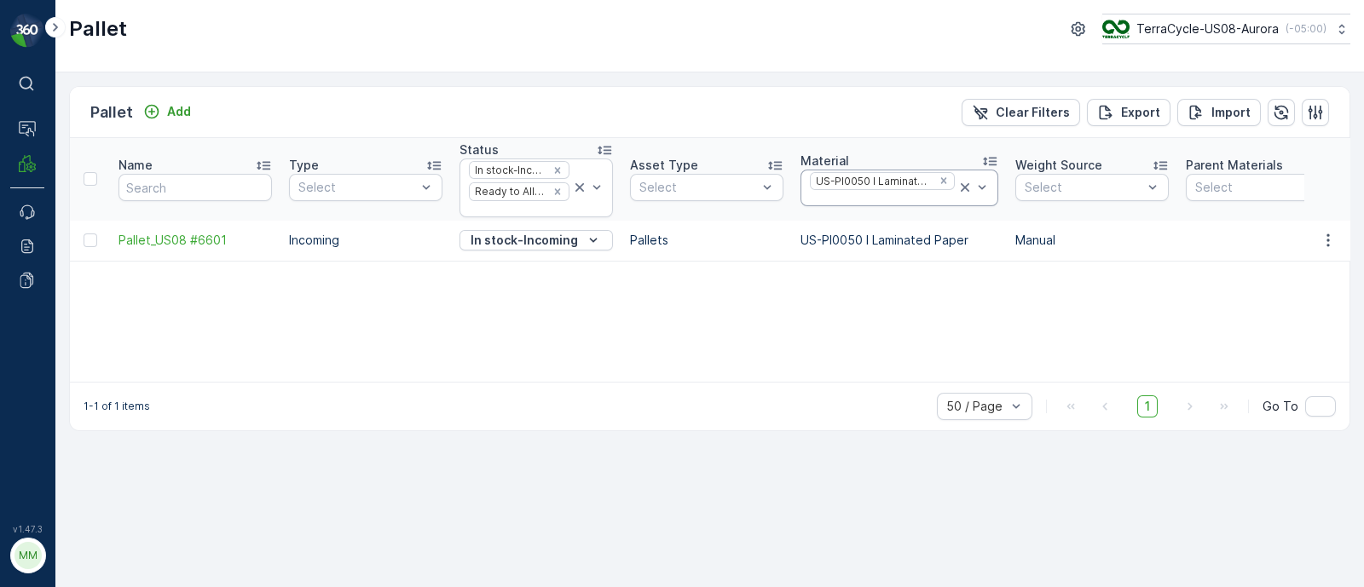
click at [891, 195] on div at bounding box center [882, 199] width 148 height 14
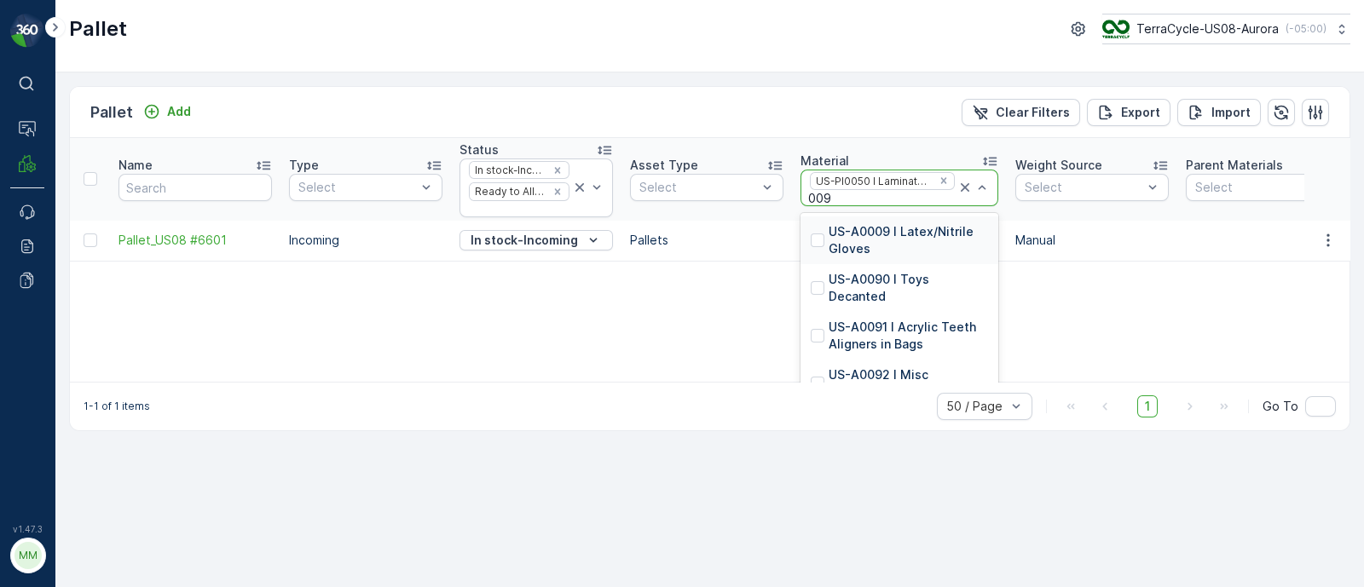
type input "0094"
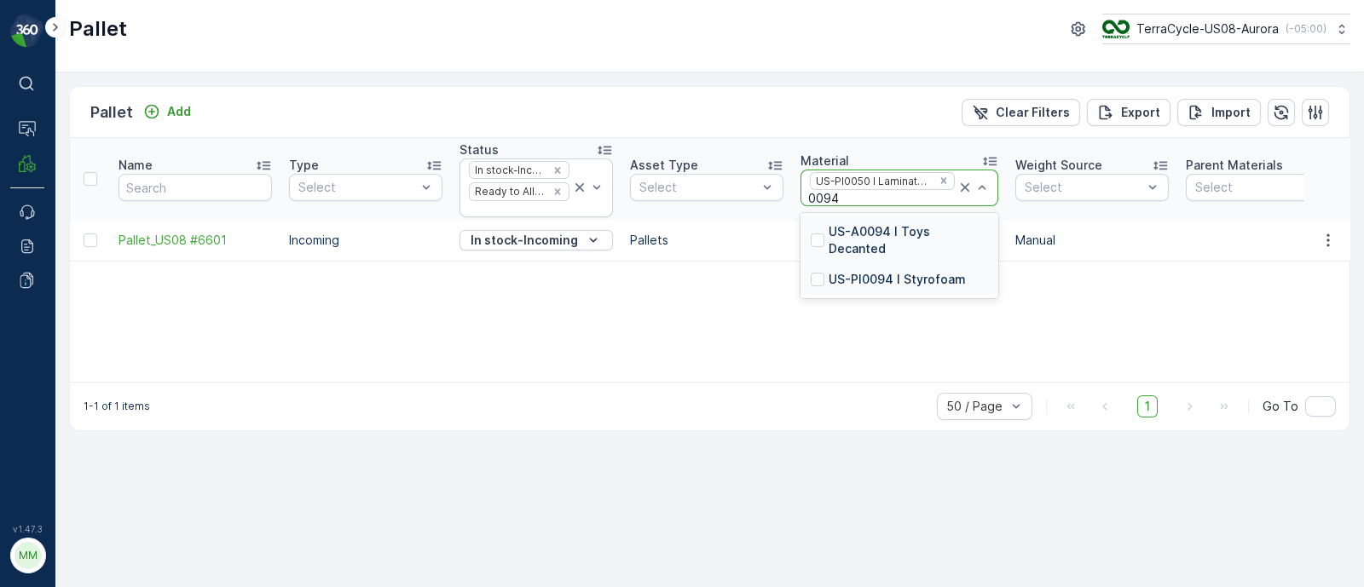
click at [903, 271] on p "US-PI0094 I Styrofoam" at bounding box center [896, 279] width 137 height 17
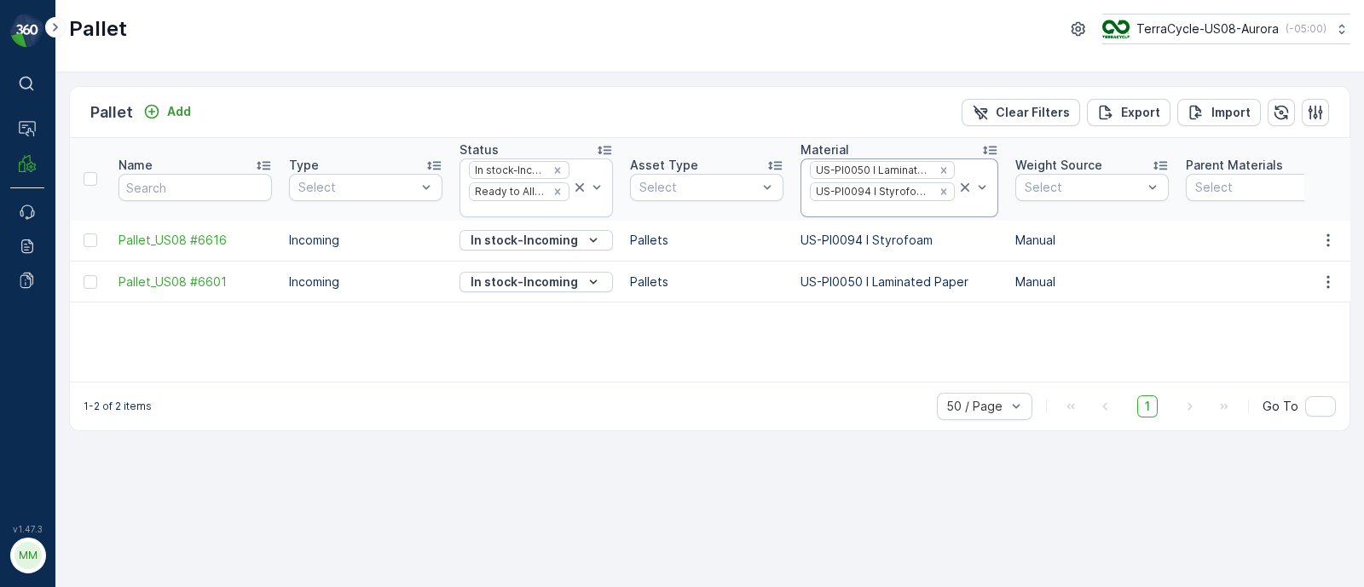
click at [908, 205] on div at bounding box center [882, 210] width 148 height 14
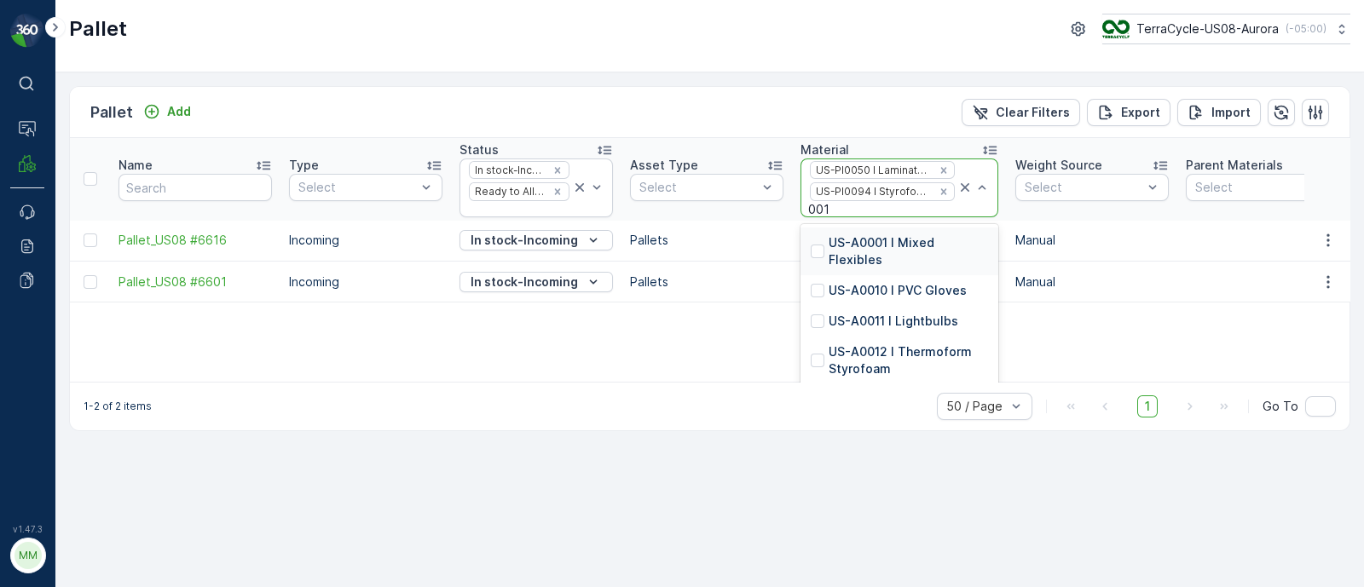
type input "0018"
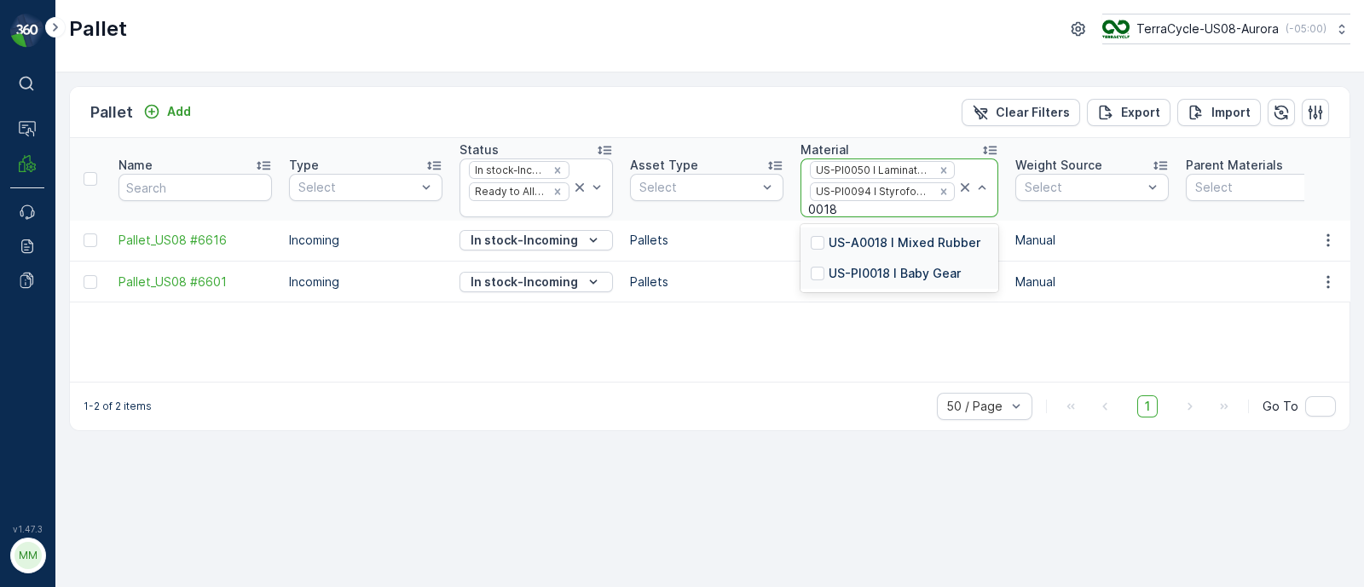
click at [903, 273] on p "US-PI0018 I Baby Gear" at bounding box center [894, 273] width 132 height 17
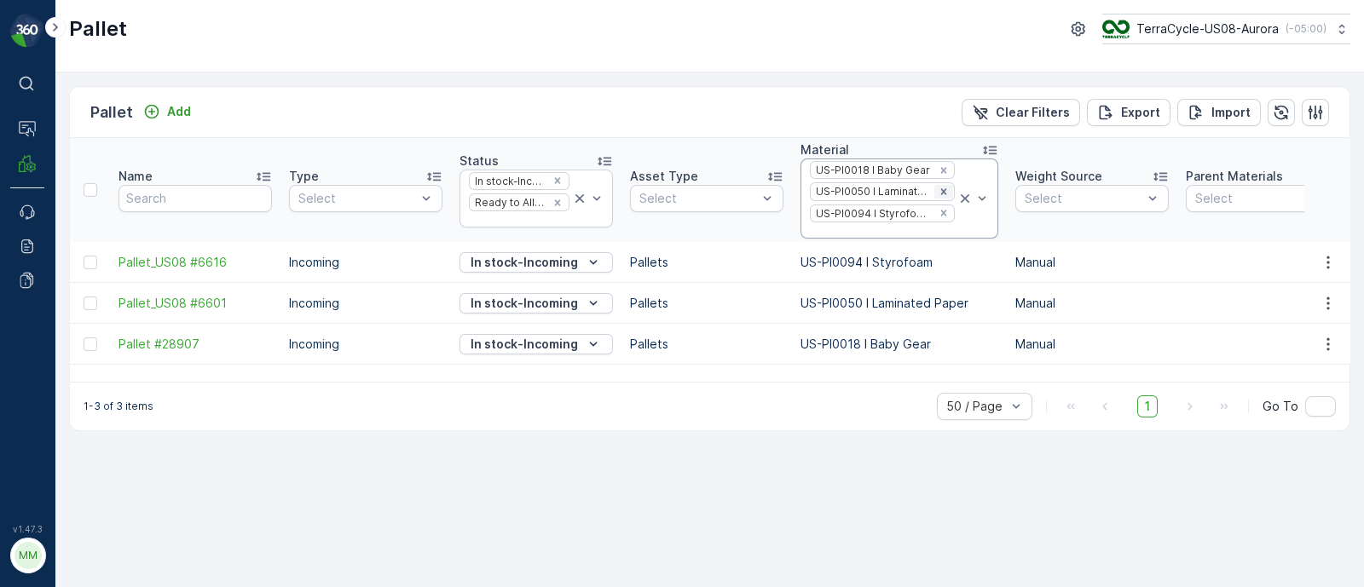
click at [937, 193] on icon "Remove US-PI0050 I Laminated Paper" at bounding box center [943, 192] width 12 height 12
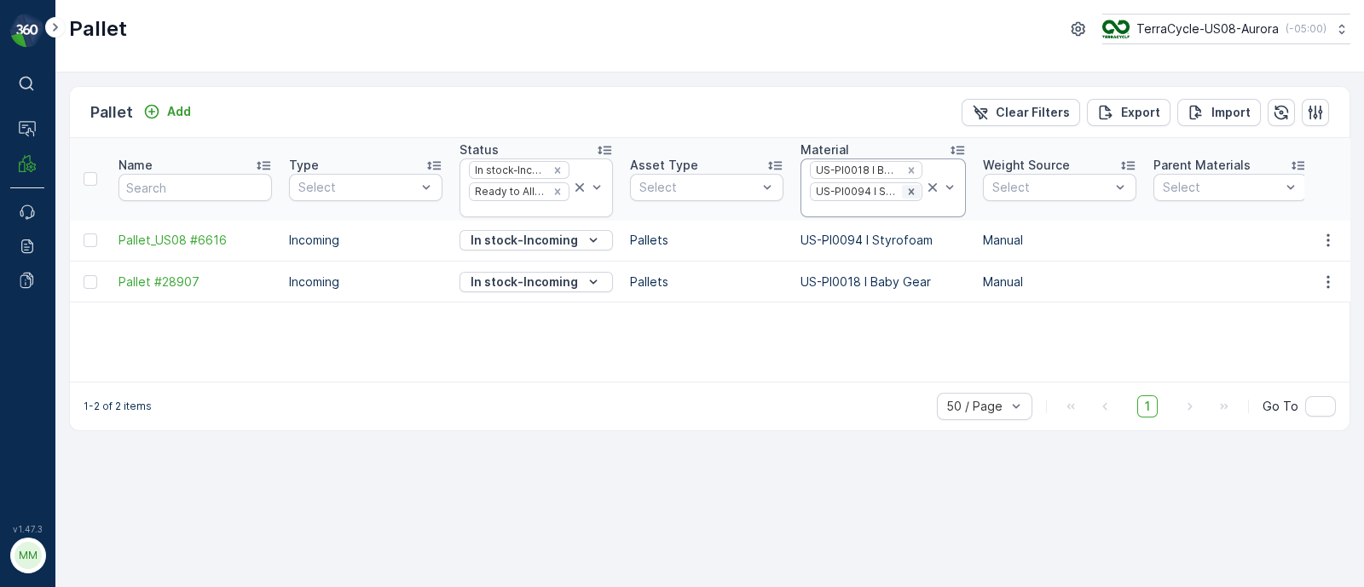
click at [908, 189] on icon "Remove US-PI0094 I Styrofoam" at bounding box center [911, 192] width 12 height 12
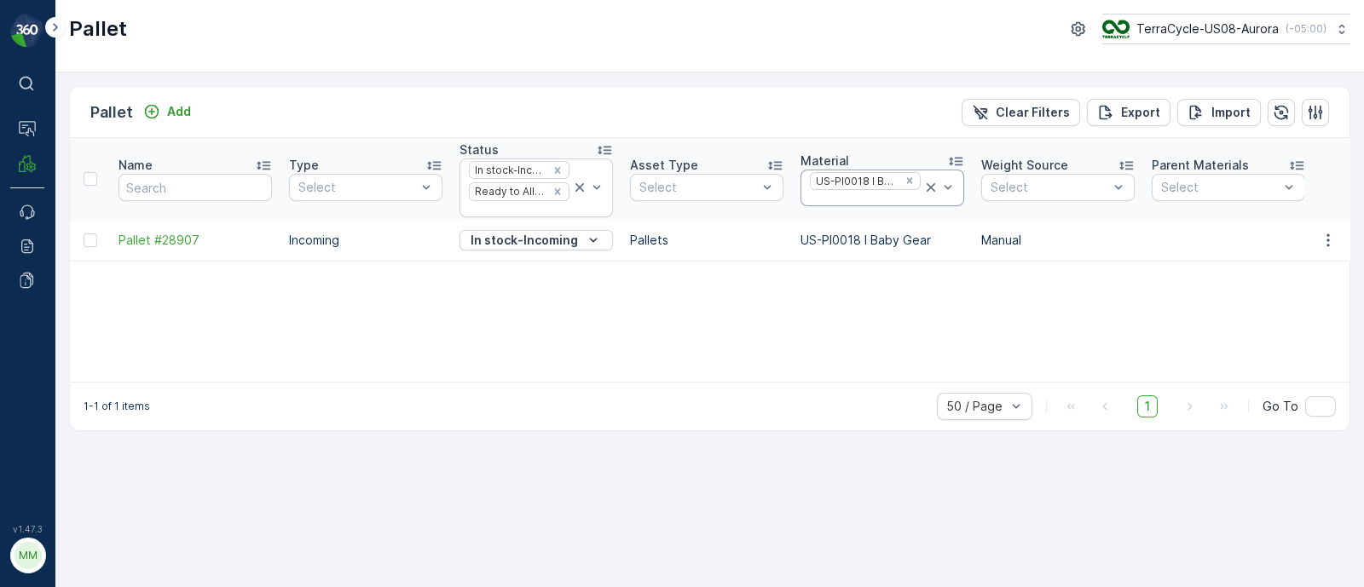
click at [895, 192] on div at bounding box center [865, 199] width 114 height 14
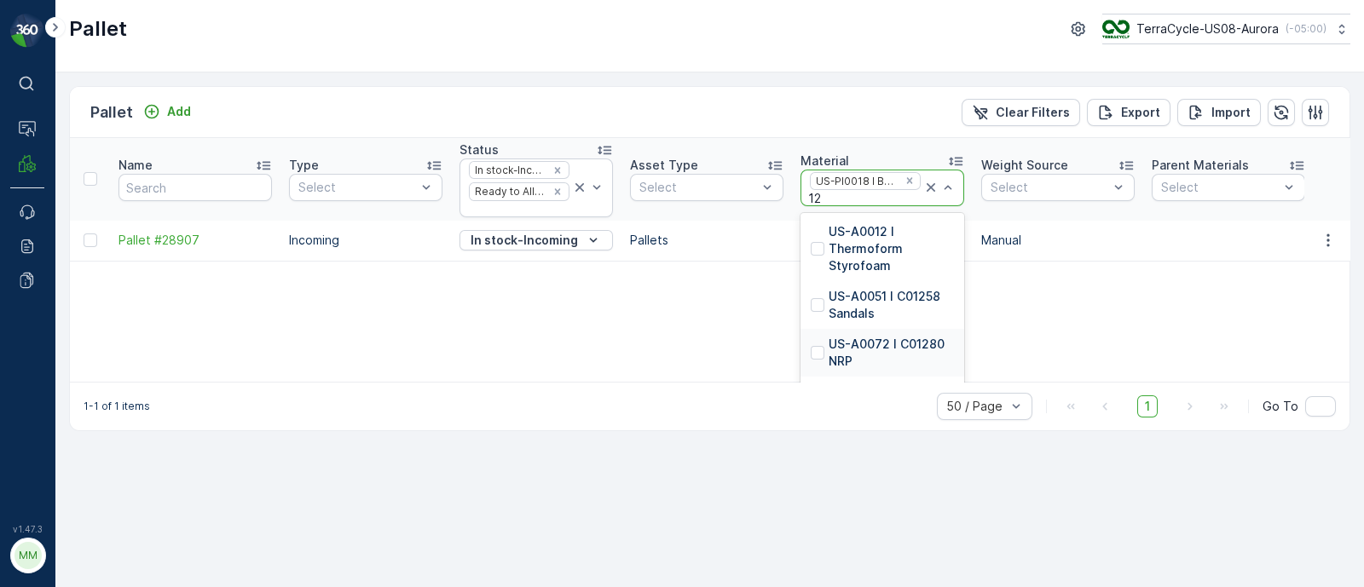
type input "1"
type input "0128"
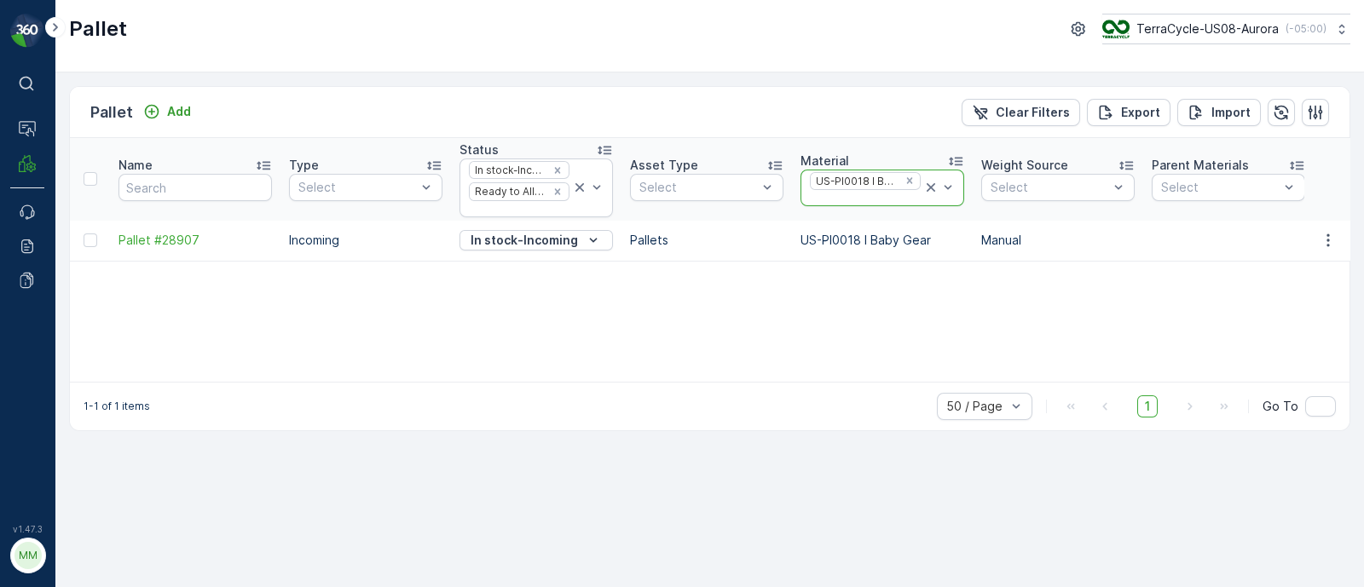
drag, startPoint x: 848, startPoint y: 195, endPoint x: 819, endPoint y: 194, distance: 29.0
click at [819, 194] on div at bounding box center [865, 199] width 114 height 14
type input "art"
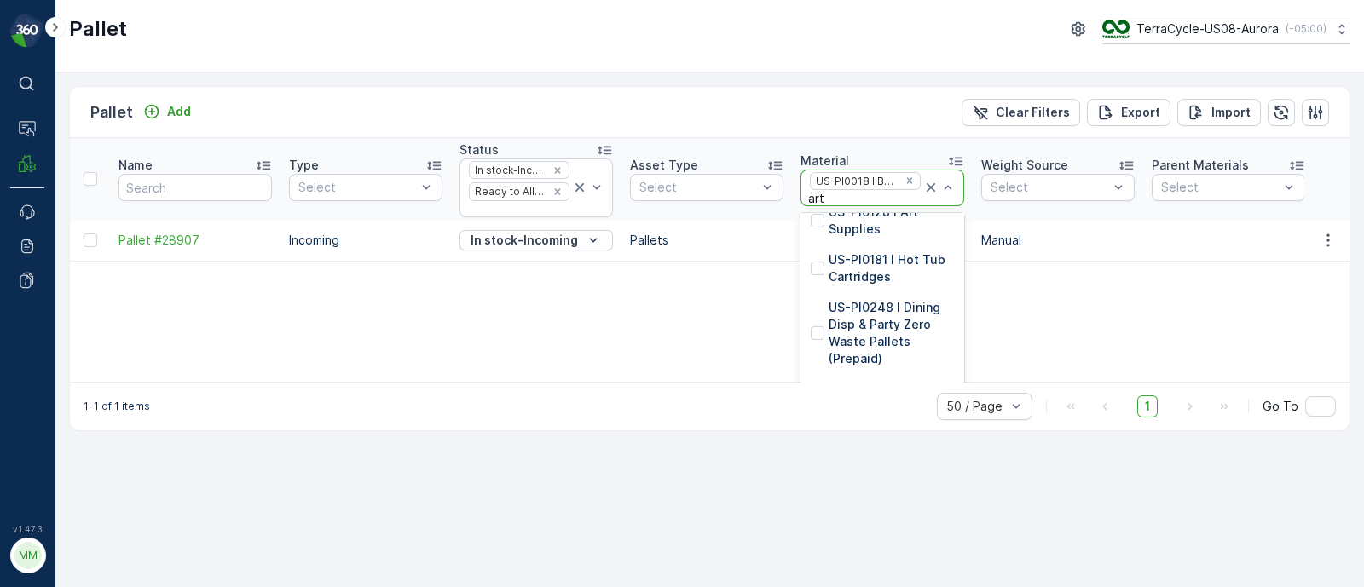
scroll to position [1278, 0]
click at [885, 189] on p "US-PI0128 I Art Supplies" at bounding box center [890, 172] width 125 height 34
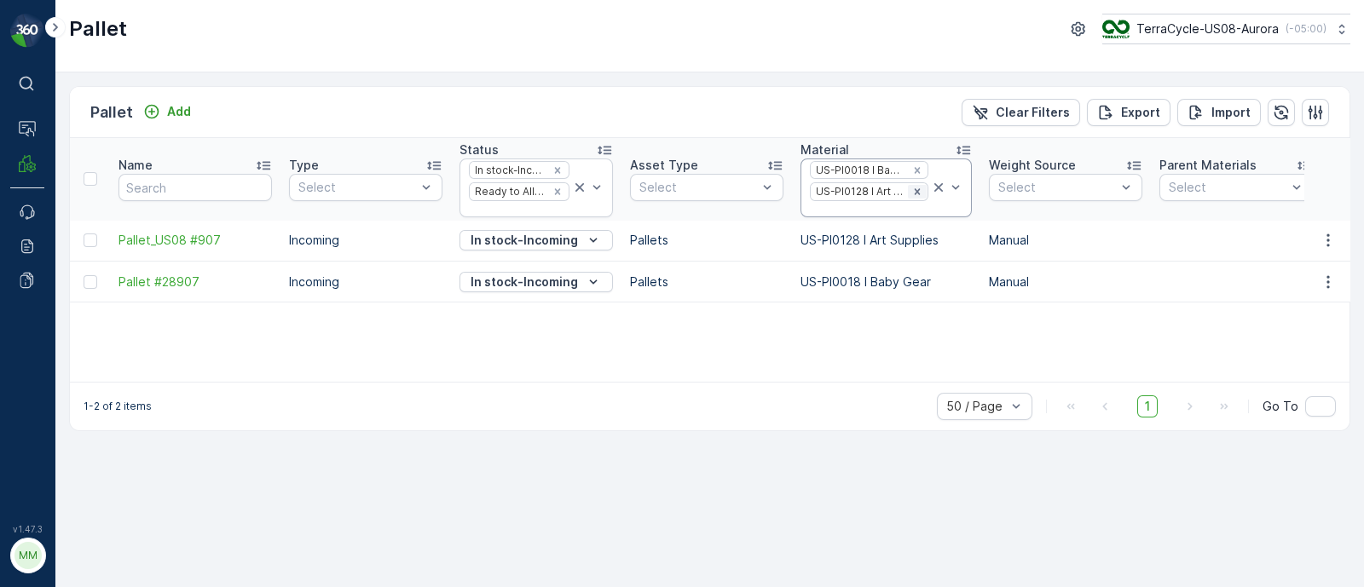
click at [914, 192] on icon "Remove US-PI0128 I Art Supplies" at bounding box center [917, 191] width 6 height 6
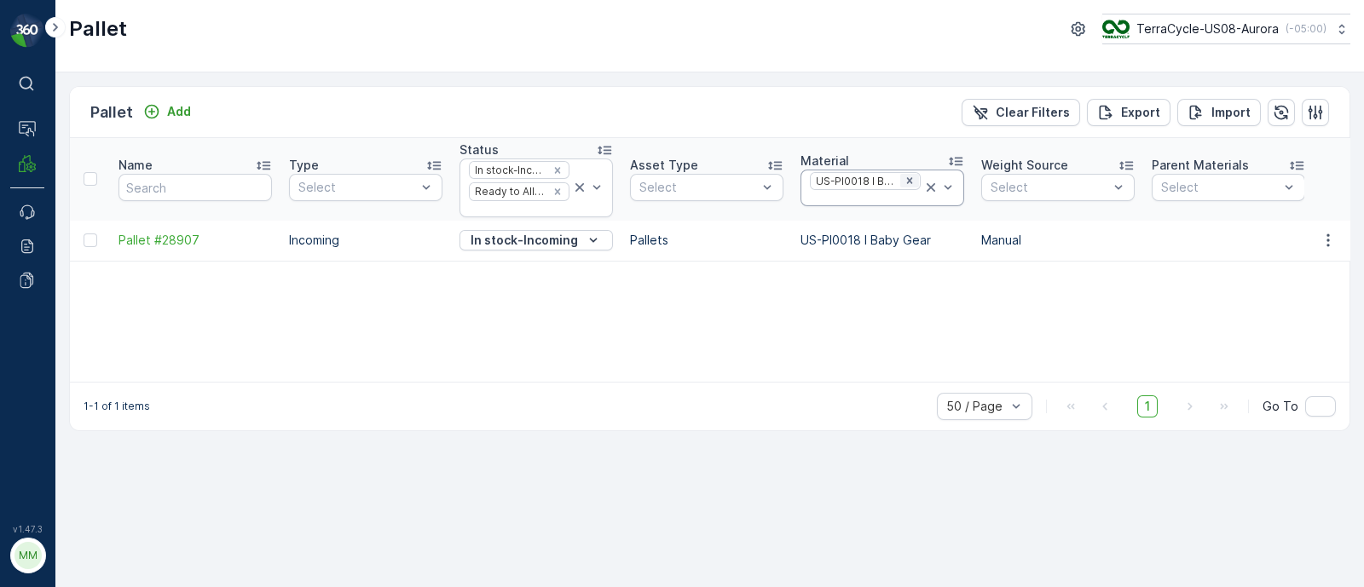
click at [906, 180] on icon "Remove US-PI0018 I Baby Gear" at bounding box center [909, 181] width 6 height 6
click at [840, 183] on div at bounding box center [868, 188] width 121 height 14
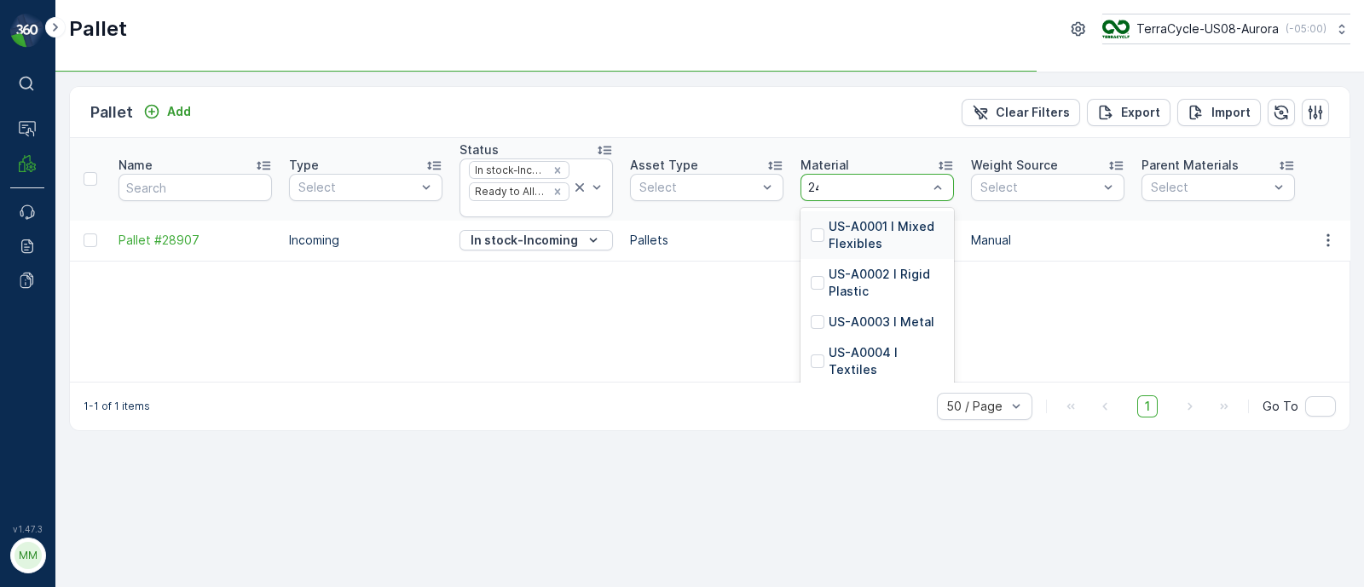
type input "247"
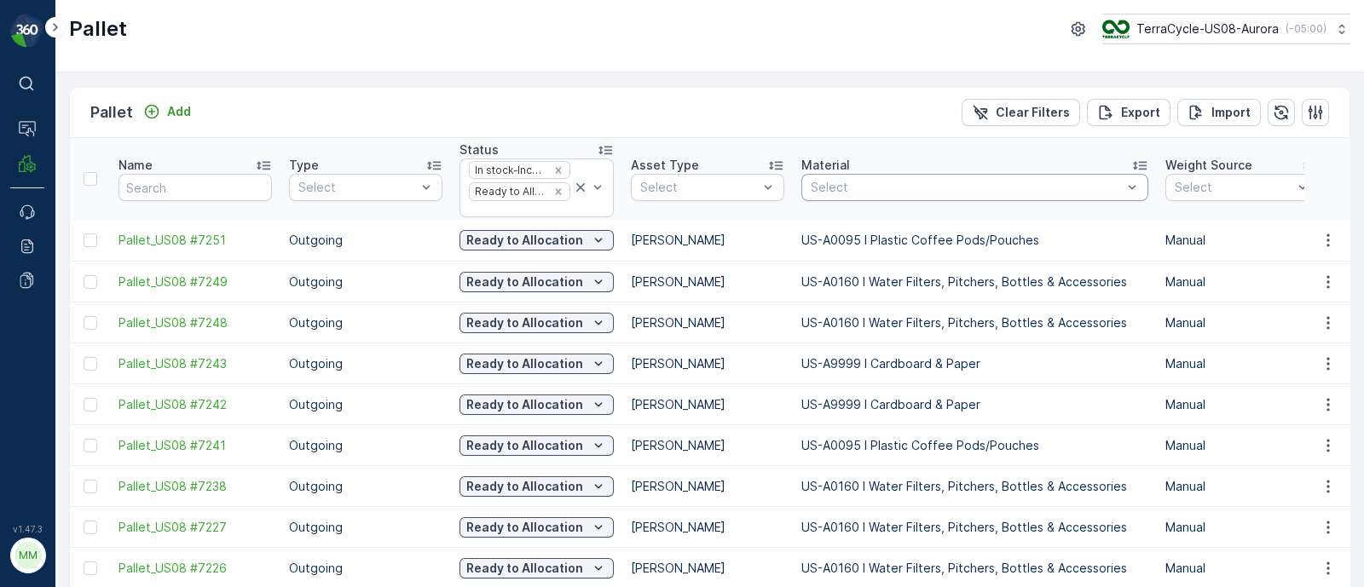
click at [850, 186] on div at bounding box center [966, 188] width 314 height 14
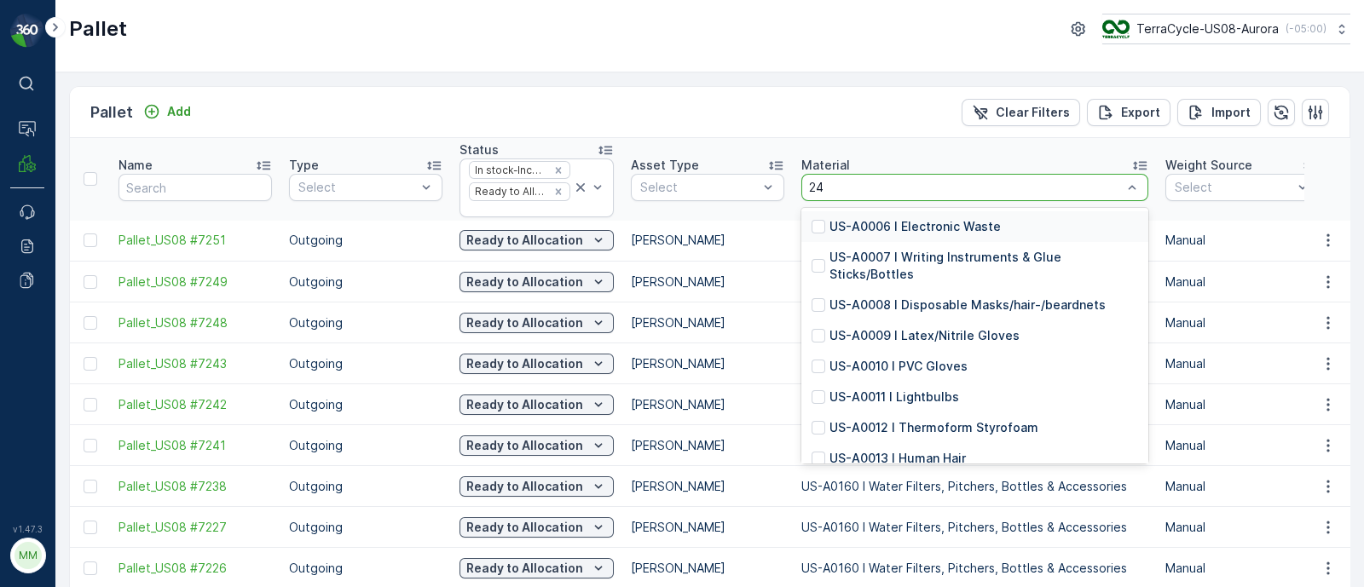
type input "247"
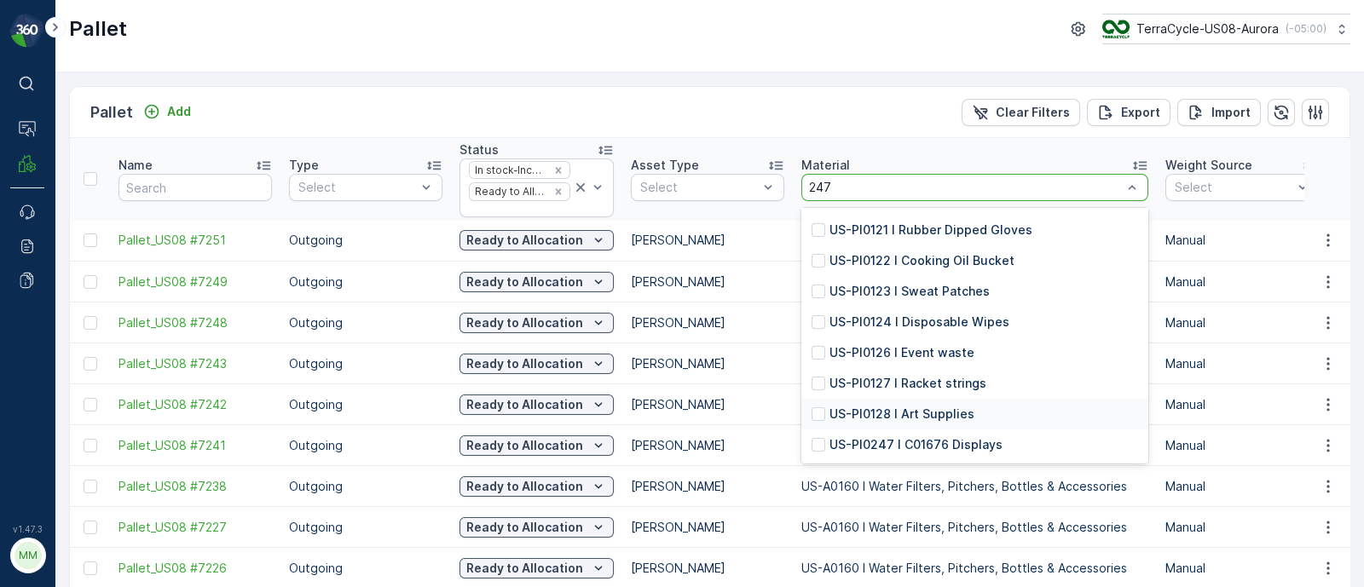
scroll to position [118, 0]
click at [921, 439] on p "US-PI0247 I C01676 Displays" at bounding box center [915, 445] width 173 height 17
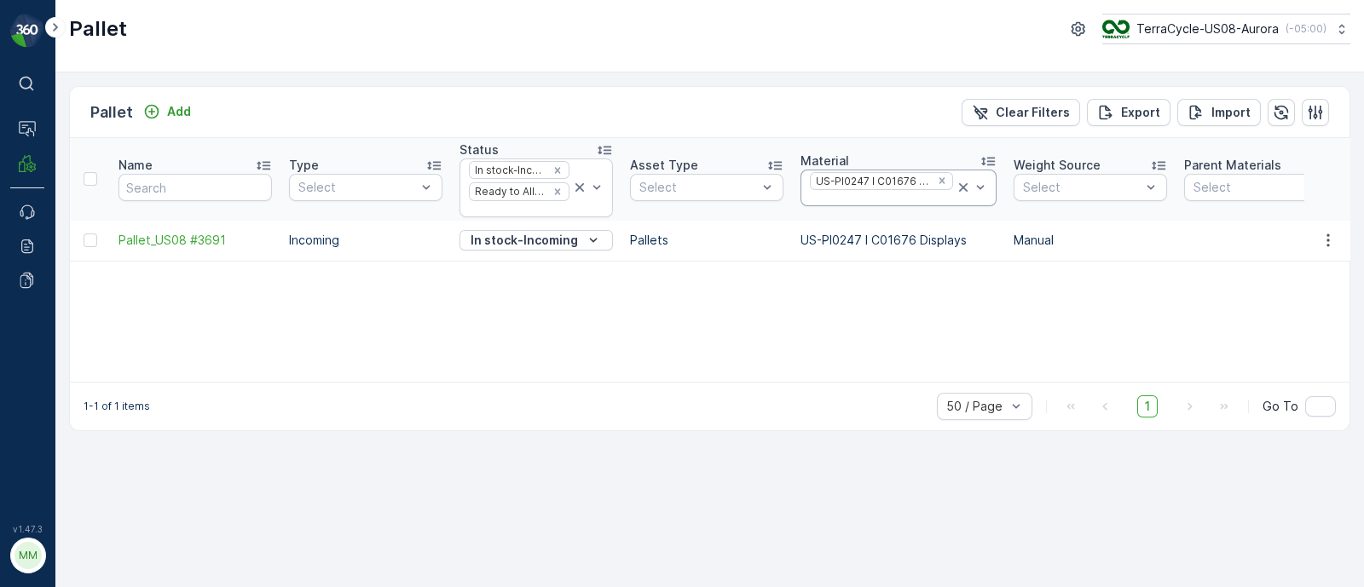
click at [818, 199] on div at bounding box center [881, 199] width 147 height 14
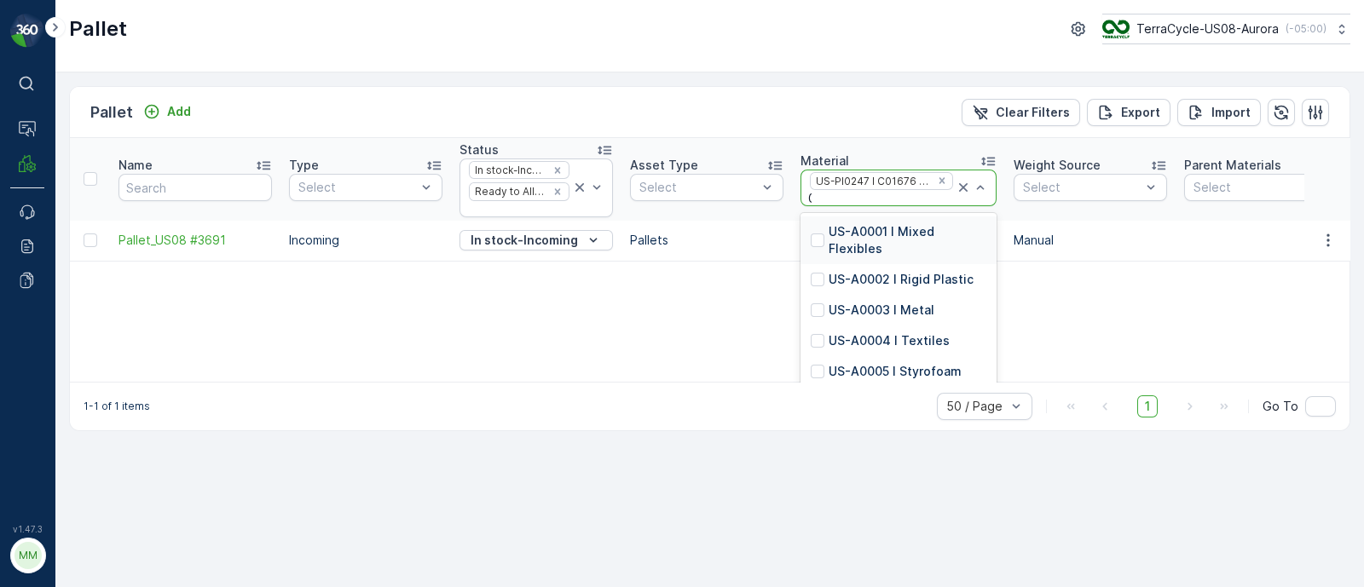
type input "0117"
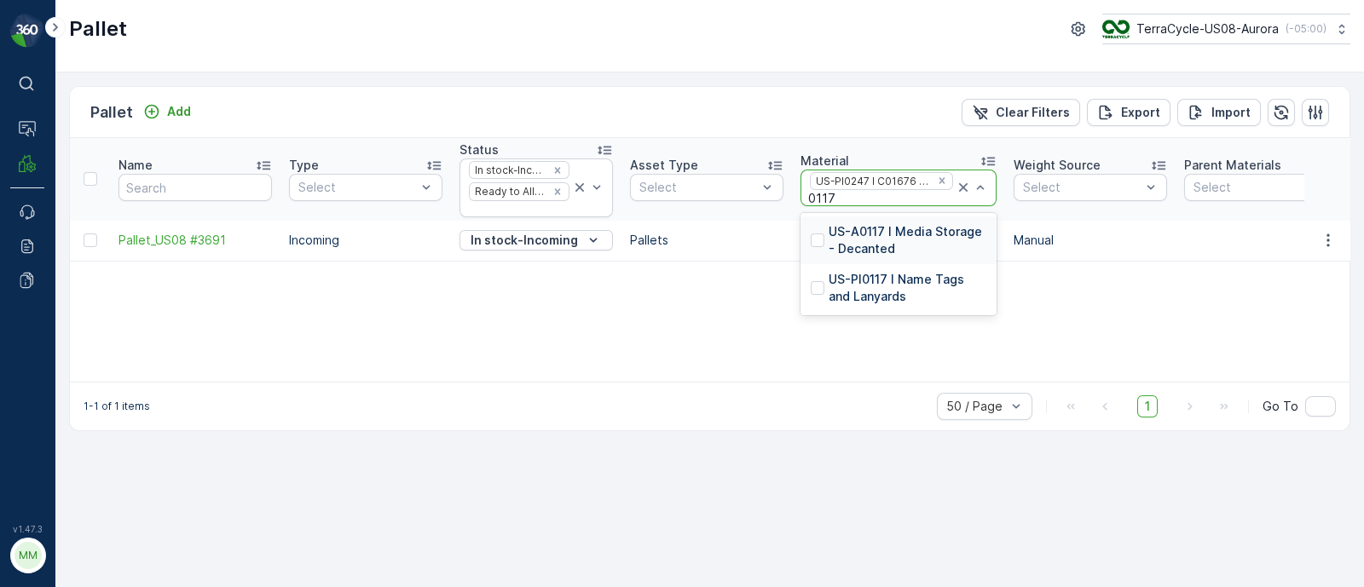
click at [910, 286] on p "US-PI0117 I Name Tags and Lanyards" at bounding box center [907, 288] width 158 height 34
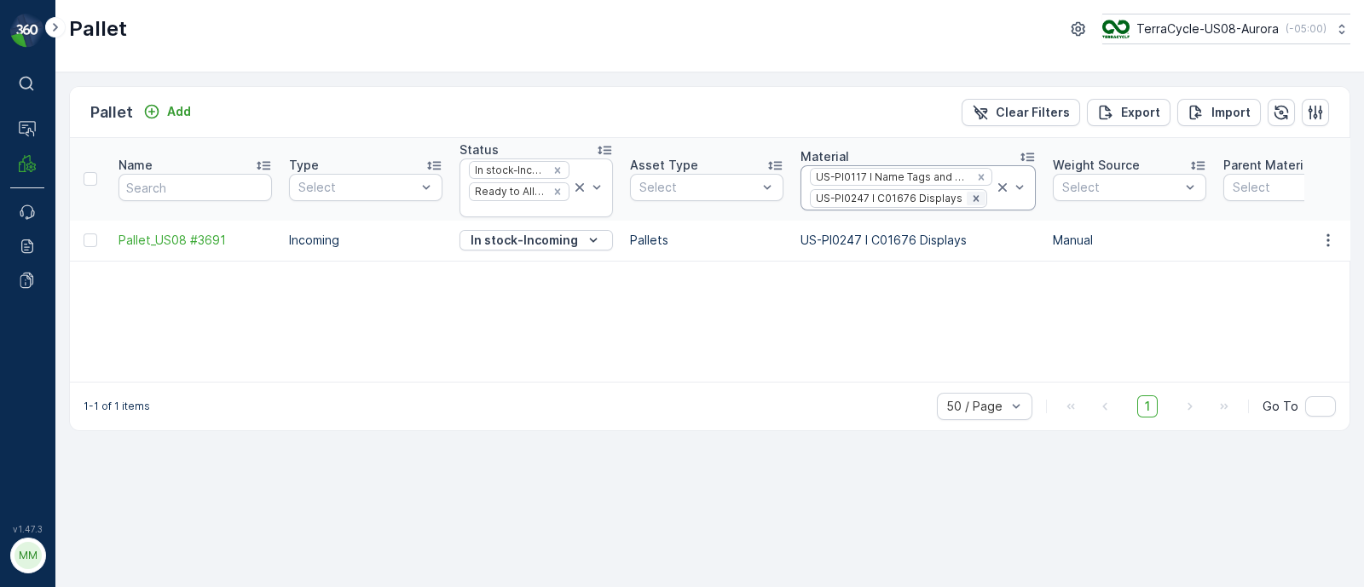
click at [970, 196] on icon "Remove US-PI0247 I C01676 Displays" at bounding box center [976, 199] width 12 height 12
